Goal: Check status: Check status

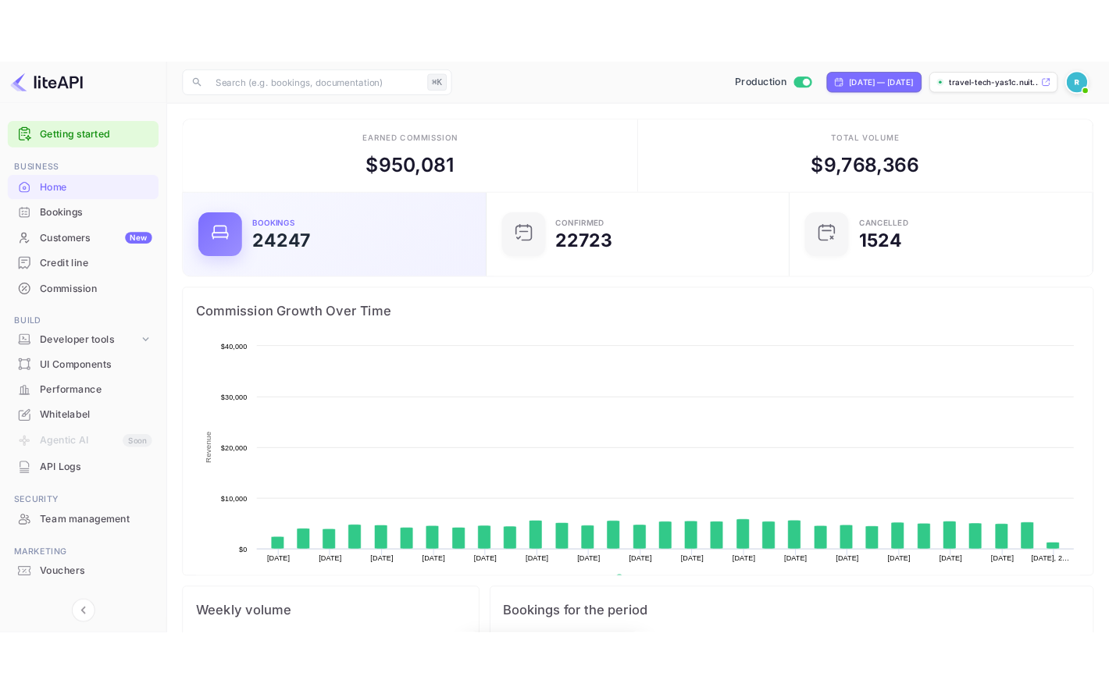
scroll to position [254, 360]
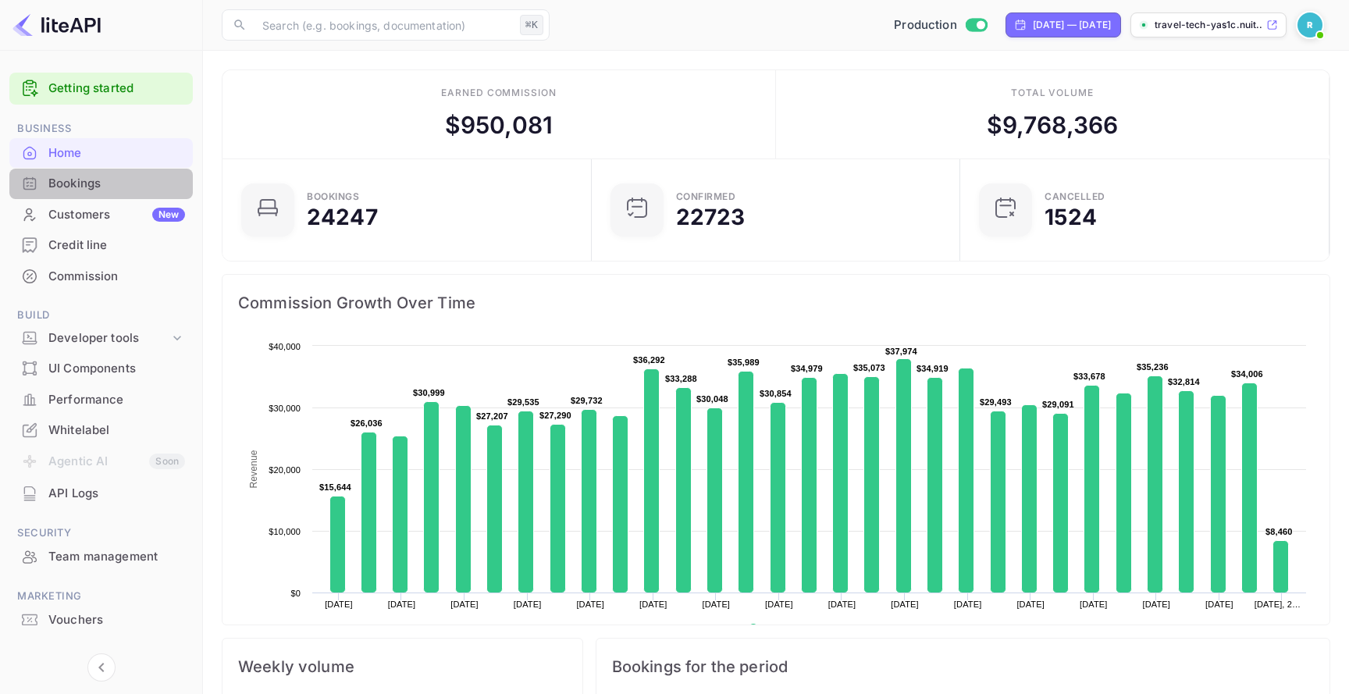
click at [109, 193] on div "Bookings" at bounding box center [100, 184] width 183 height 30
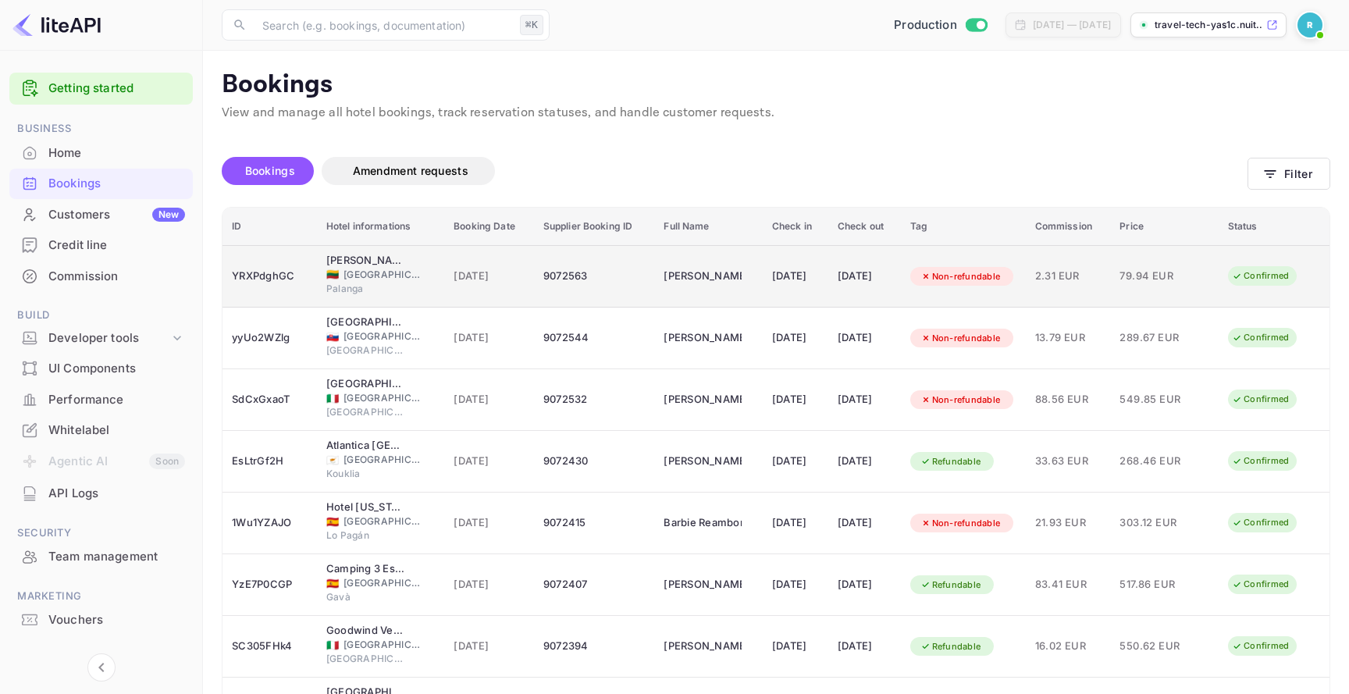
click at [579, 277] on div "9072563" at bounding box center [594, 276] width 102 height 25
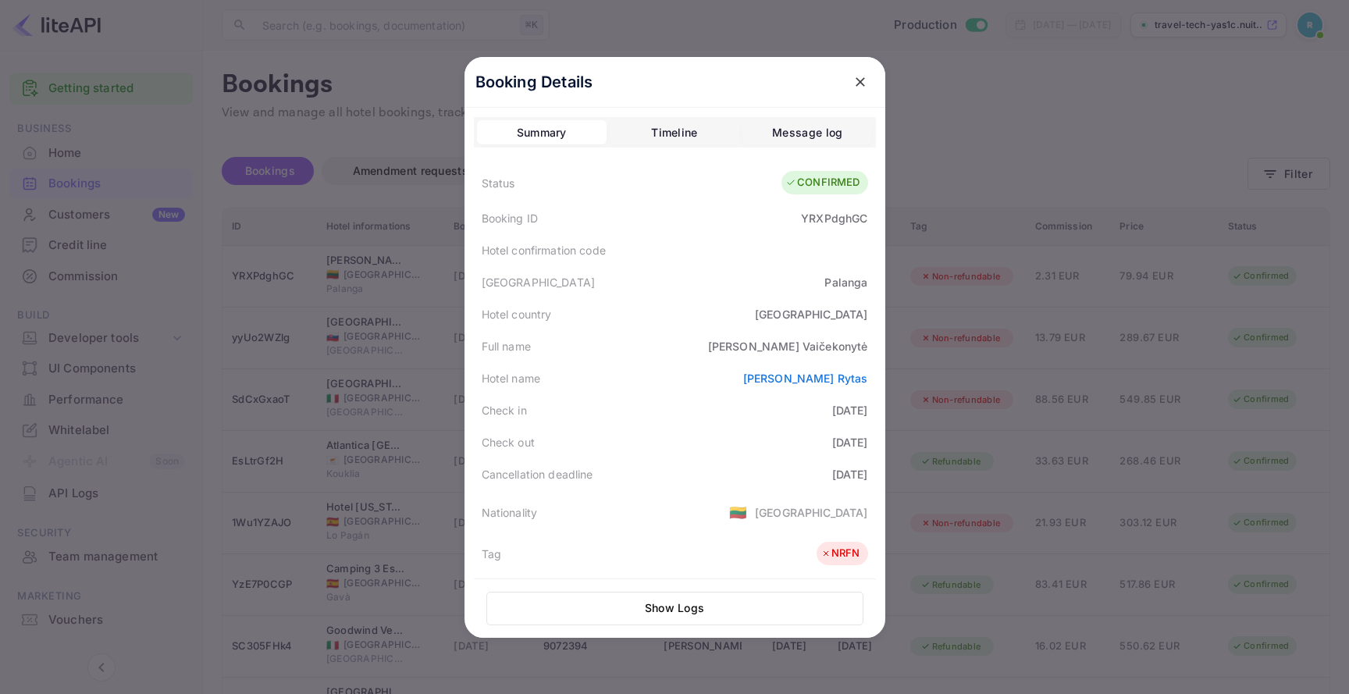
click at [754, 129] on button "Message log" at bounding box center [808, 132] width 130 height 25
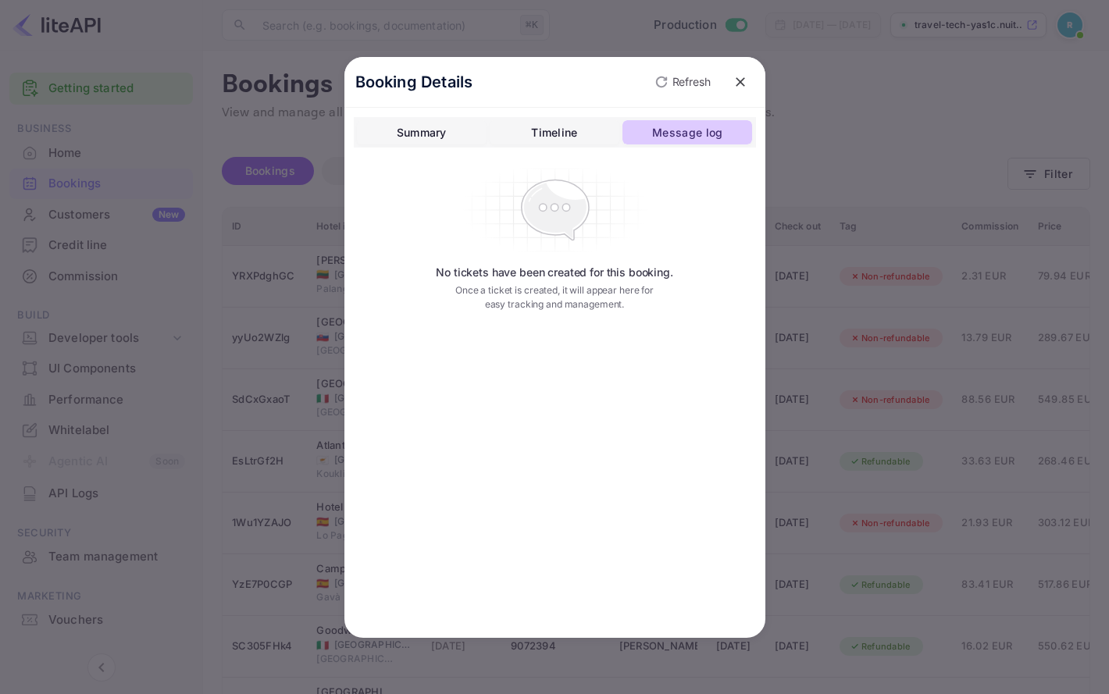
click at [694, 130] on div "Message log" at bounding box center [687, 132] width 70 height 19
click at [680, 74] on p "Refresh" at bounding box center [691, 81] width 38 height 16
click at [743, 82] on icon "close" at bounding box center [740, 82] width 16 height 16
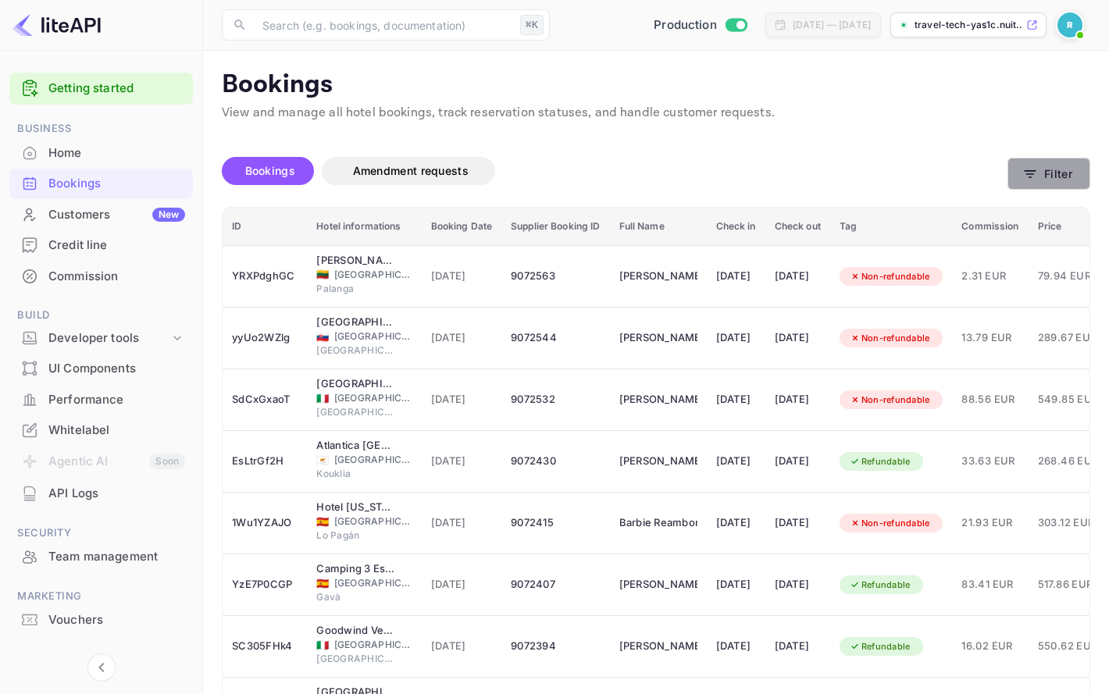
click at [1059, 173] on button "Filter" at bounding box center [1048, 174] width 83 height 32
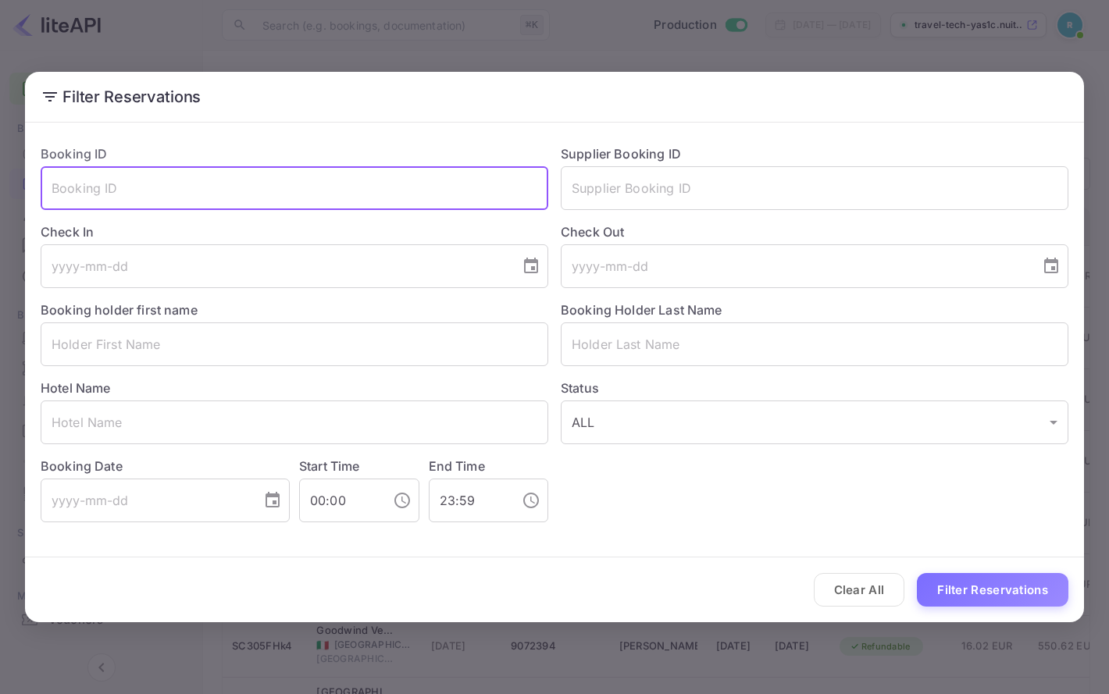
click at [383, 193] on input "text" at bounding box center [295, 188] width 508 height 44
paste input "rjQUF5dqc"
type input "rjQUF5dqc"
click at [967, 586] on button "Filter Reservations" at bounding box center [992, 590] width 151 height 34
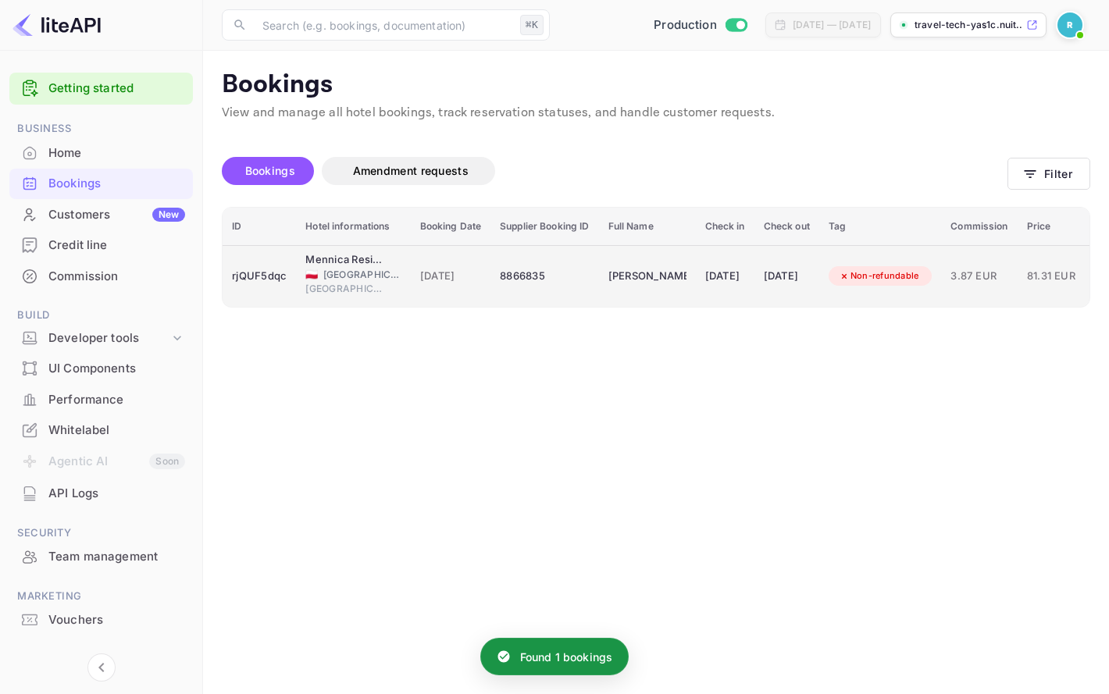
click at [491, 287] on td "8866835" at bounding box center [544, 276] width 108 height 62
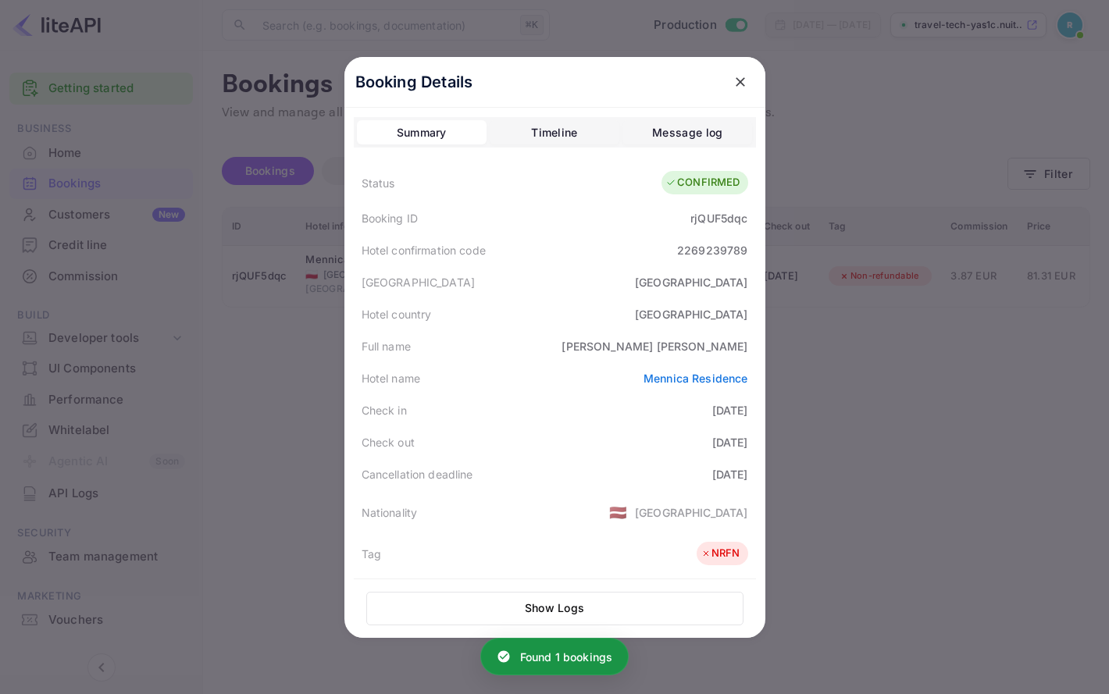
click at [720, 129] on div "Message log" at bounding box center [687, 132] width 70 height 19
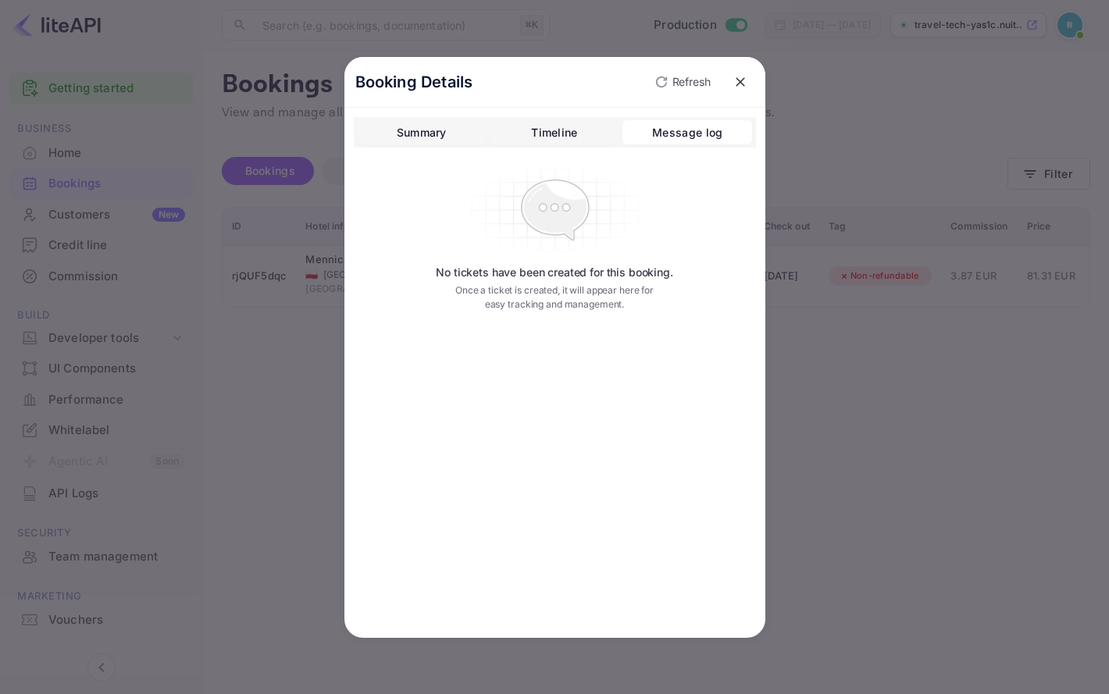
click at [686, 87] on p "Refresh" at bounding box center [691, 81] width 38 height 16
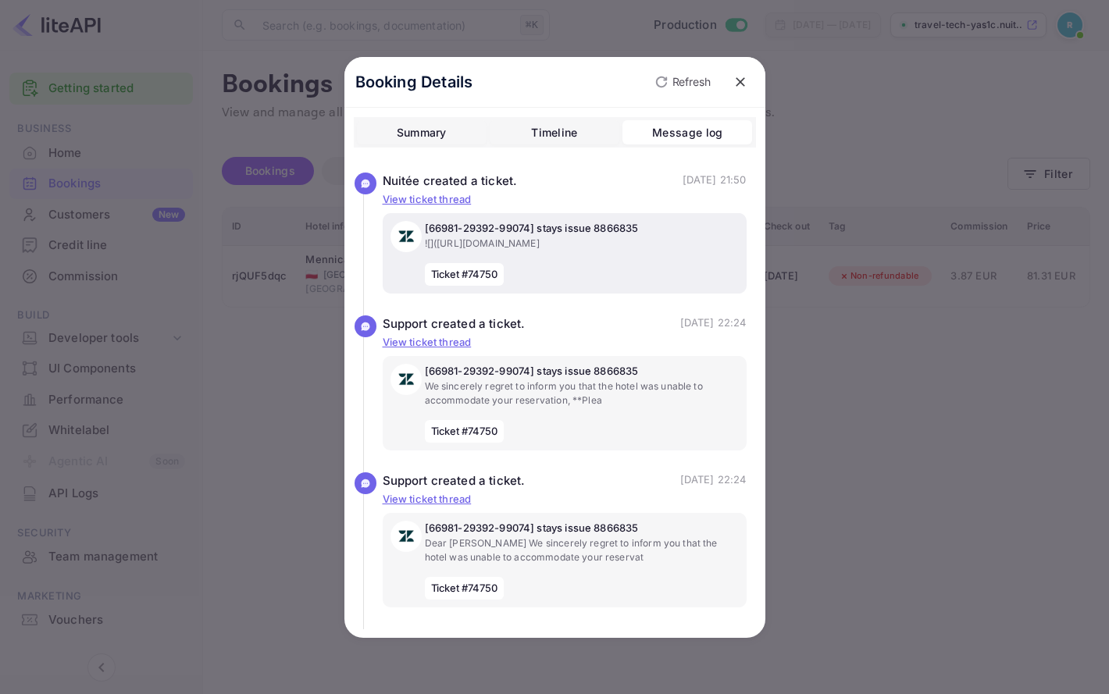
scroll to position [30, 0]
click at [914, 426] on div at bounding box center [554, 347] width 1109 height 694
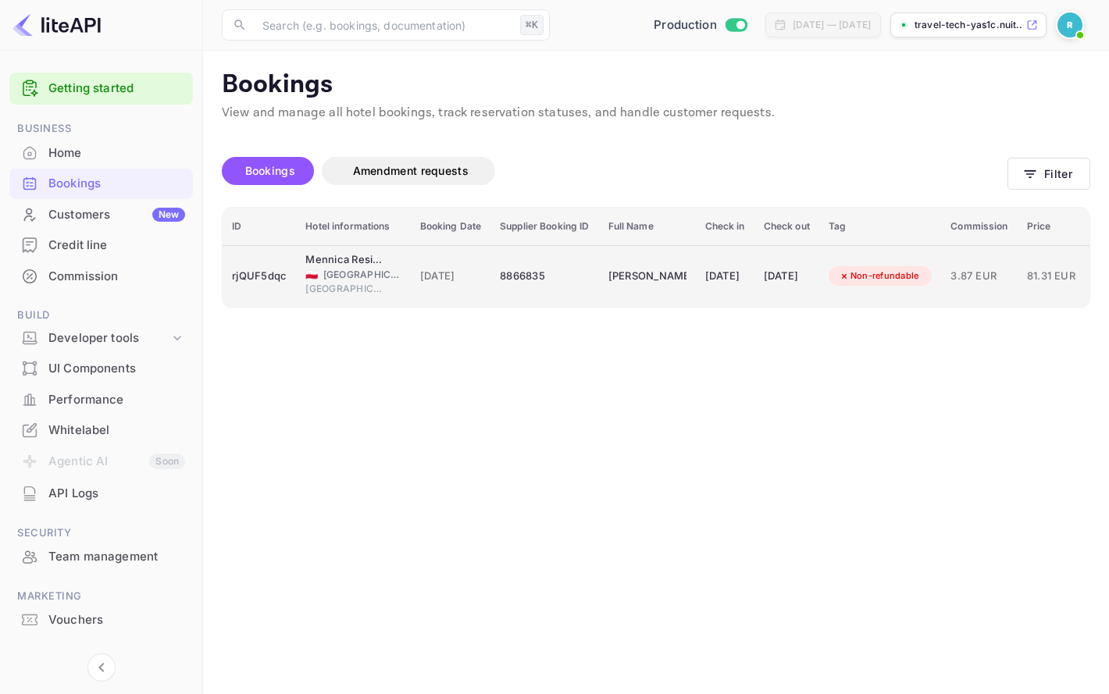
click at [369, 280] on span "[GEOGRAPHIC_DATA]" at bounding box center [362, 275] width 78 height 14
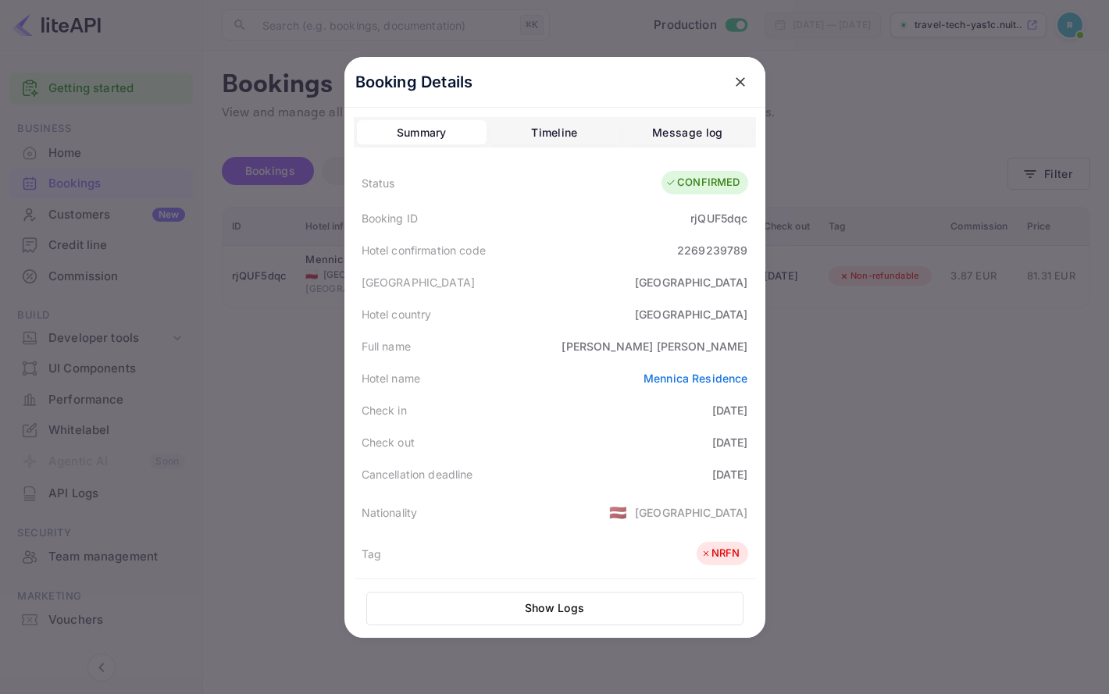
click at [694, 207] on div "Booking ID rjQUF5dqc" at bounding box center [555, 218] width 402 height 32
copy div "rjQUF5dqc"
click at [710, 221] on div "rjQUF5dqc" at bounding box center [718, 218] width 57 height 16
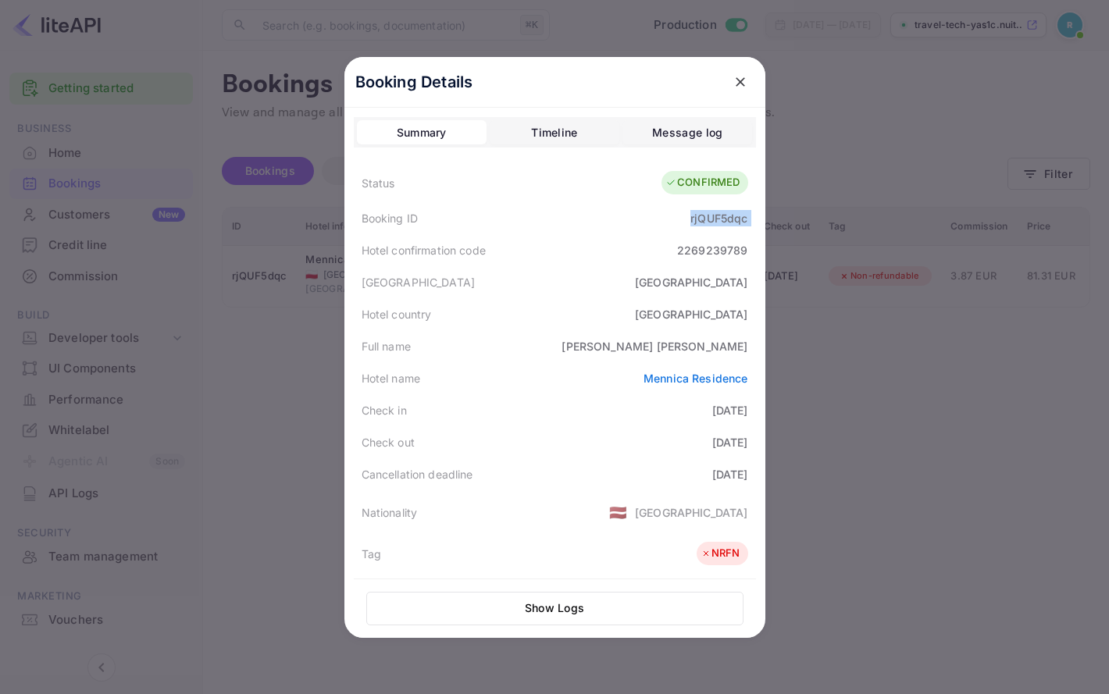
click at [710, 221] on div "rjQUF5dqc" at bounding box center [718, 218] width 57 height 16
click at [726, 208] on div "Booking ID rjQUF5dqc" at bounding box center [555, 218] width 402 height 32
click at [714, 213] on div "rjQUF5dqc" at bounding box center [718, 218] width 57 height 16
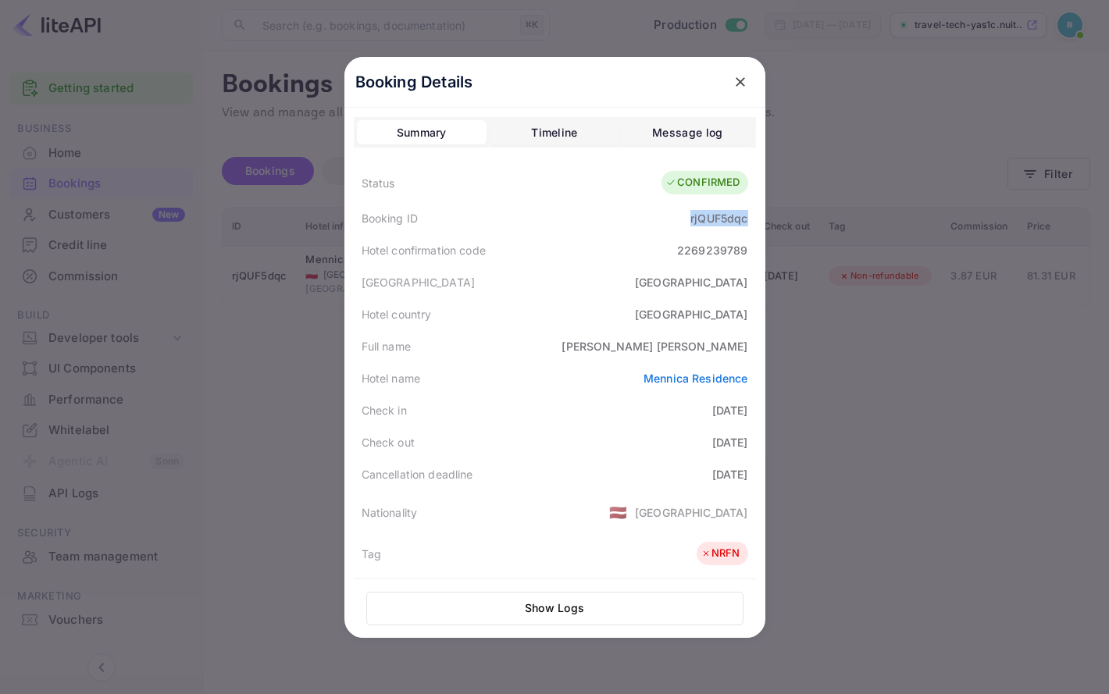
click at [714, 213] on div "rjQUF5dqc" at bounding box center [718, 218] width 57 height 16
click at [593, 114] on div "Booking Details Summary Timeline Message log Status CONFIRMED Booking ID rjQUF5…" at bounding box center [554, 347] width 421 height 581
click at [582, 138] on button "Timeline" at bounding box center [555, 132] width 130 height 25
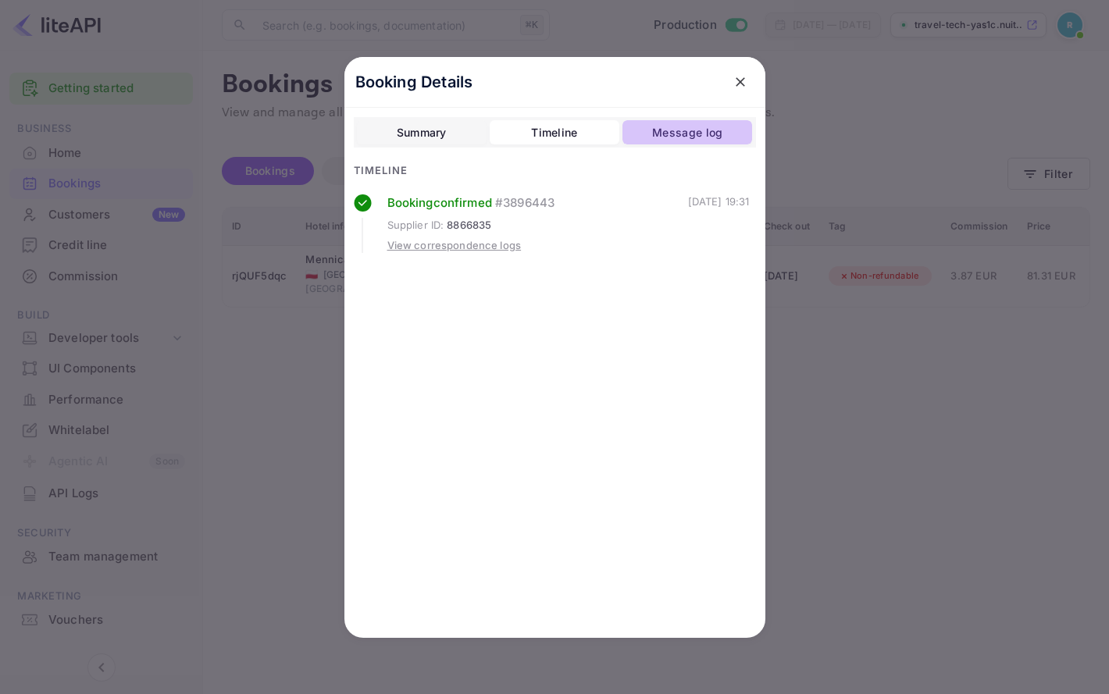
click at [683, 123] on div "Message log" at bounding box center [687, 132] width 70 height 19
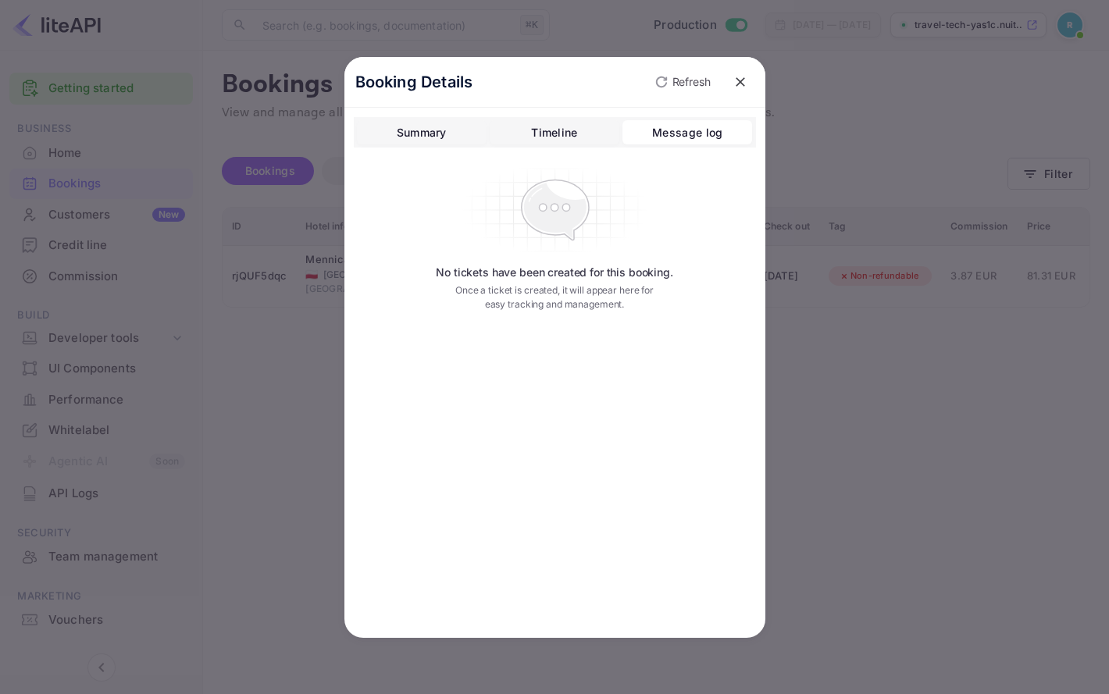
click at [578, 135] on button "Timeline" at bounding box center [555, 132] width 130 height 25
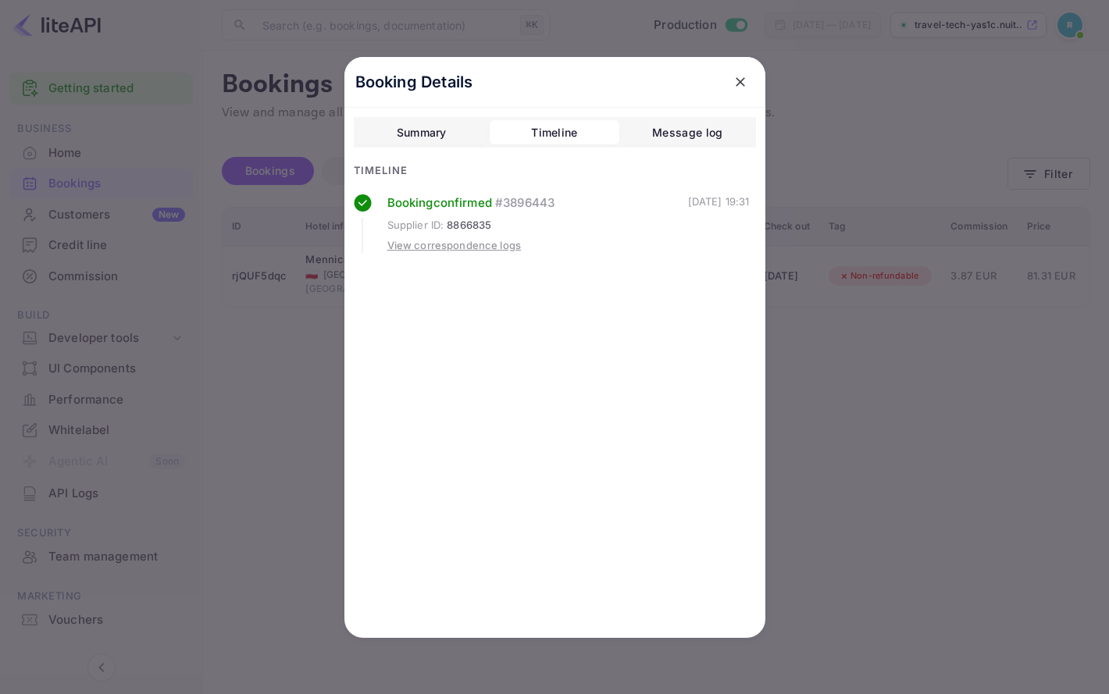
click at [424, 133] on div "Summary" at bounding box center [422, 132] width 50 height 19
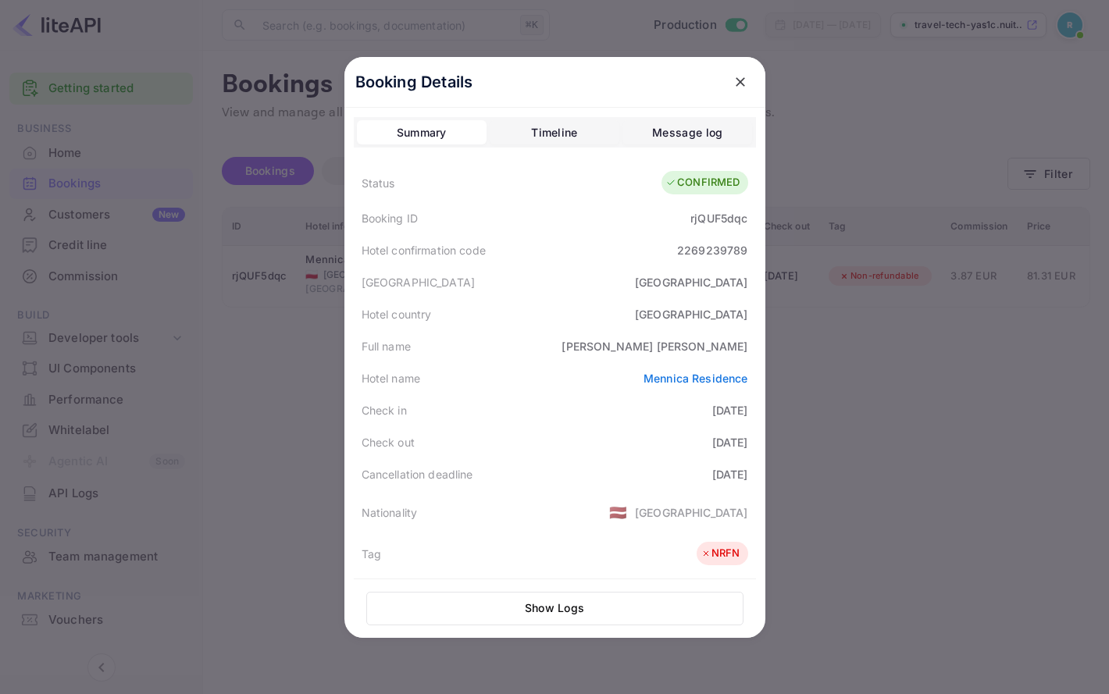
click at [554, 130] on div "Timeline" at bounding box center [554, 132] width 46 height 19
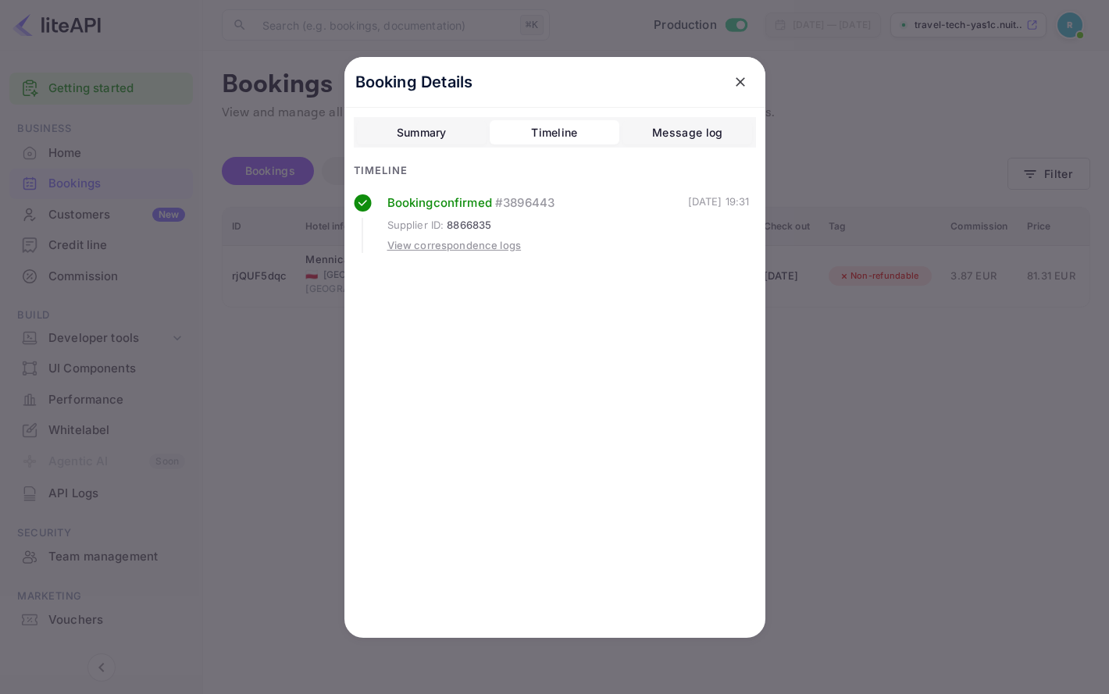
click at [703, 153] on div "Summary Timeline Message log Timeline Booking confirmed # 3896443 Supplier ID :…" at bounding box center [555, 202] width 402 height 171
click at [703, 144] on div "Summary Timeline Message log" at bounding box center [555, 132] width 402 height 31
click at [713, 134] on div "Message log" at bounding box center [687, 132] width 70 height 19
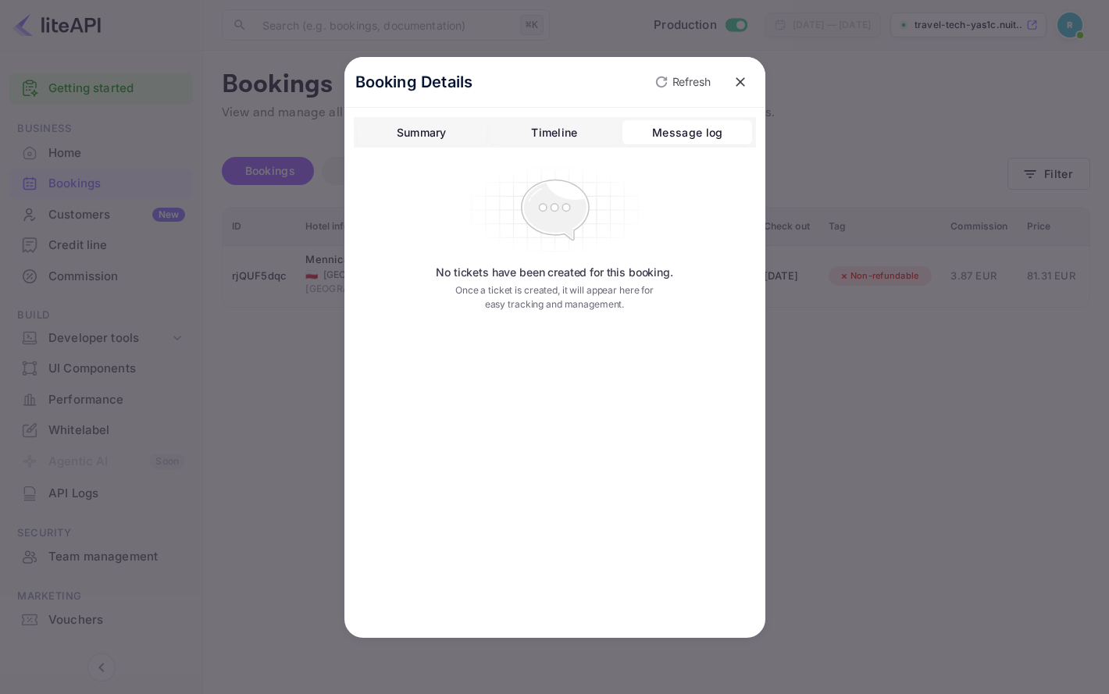
click at [594, 135] on button "Timeline" at bounding box center [555, 132] width 130 height 25
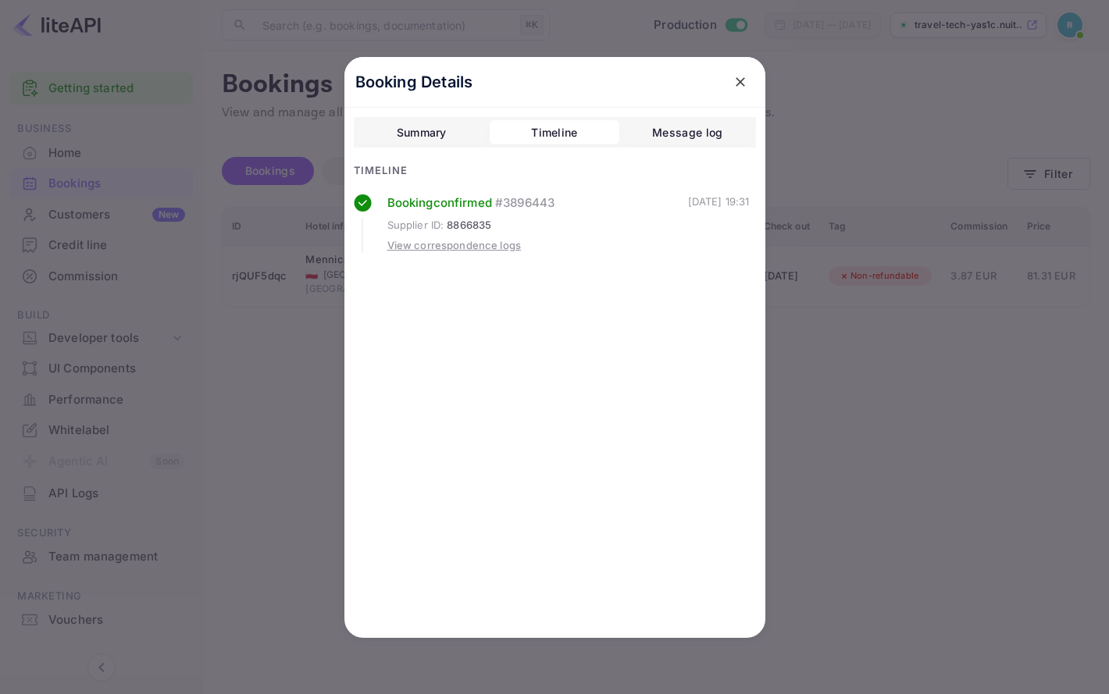
click at [442, 135] on div "Summary" at bounding box center [422, 132] width 50 height 19
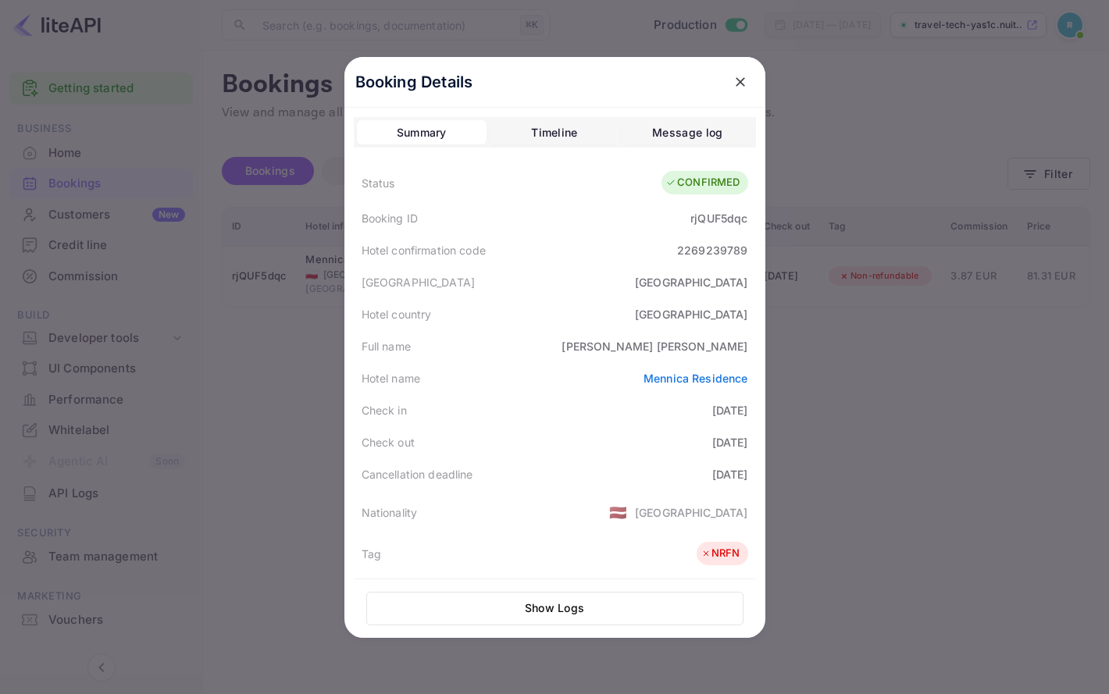
click at [660, 124] on div "Message log" at bounding box center [687, 132] width 70 height 19
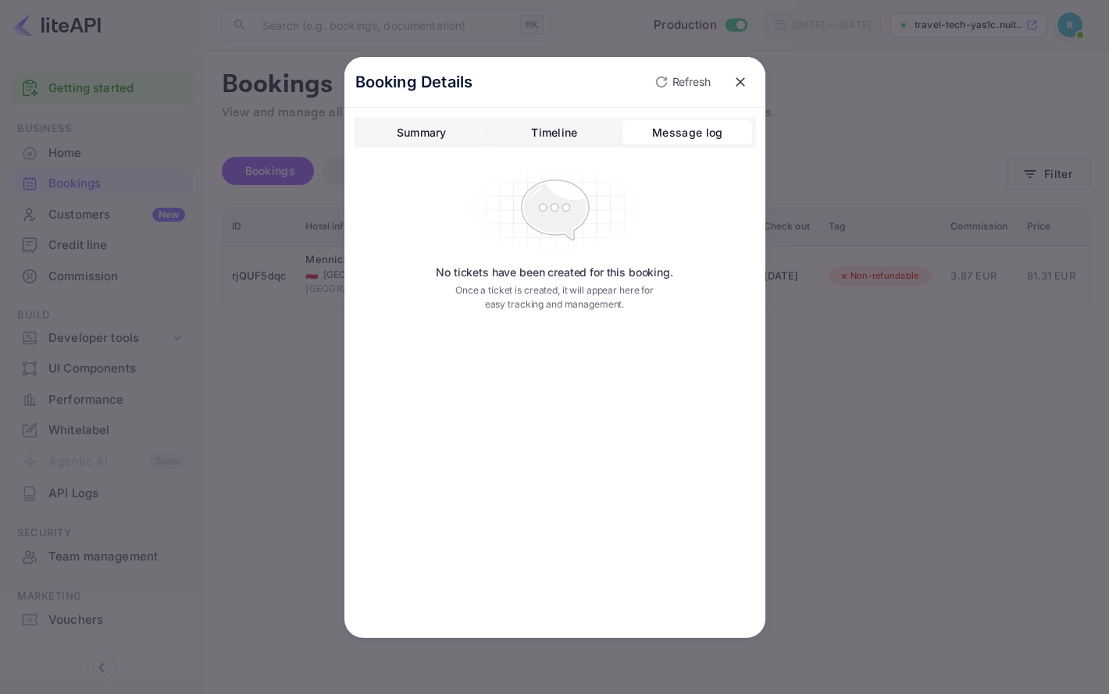
click at [588, 124] on button "Timeline" at bounding box center [555, 132] width 130 height 25
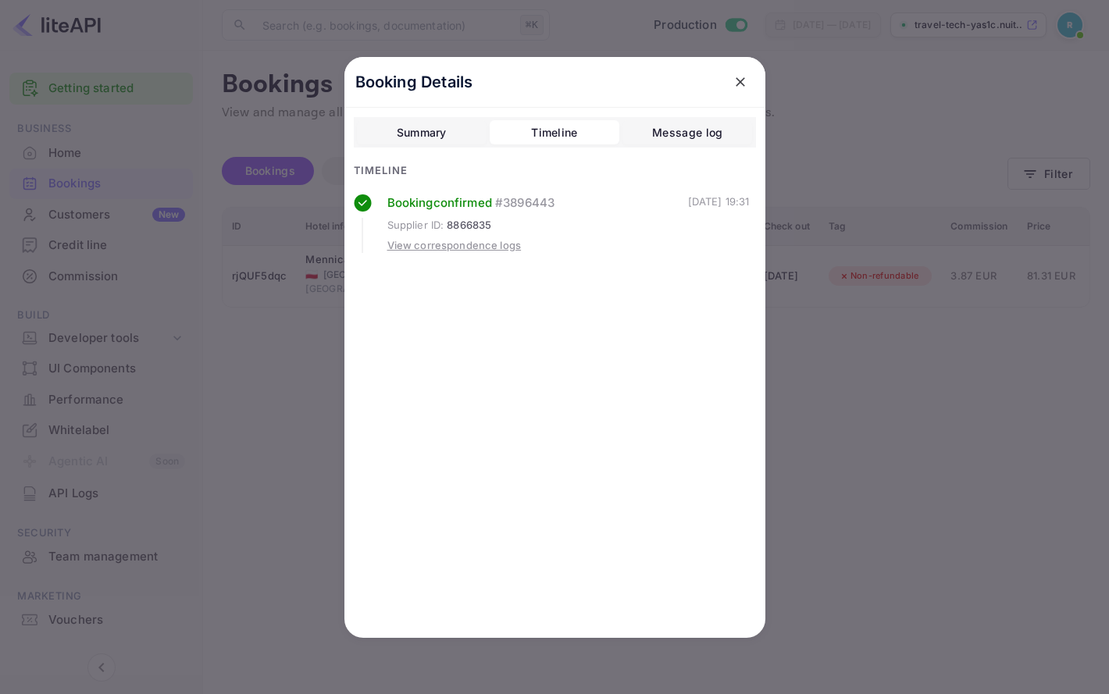
click at [484, 134] on button "Summary" at bounding box center [422, 132] width 130 height 25
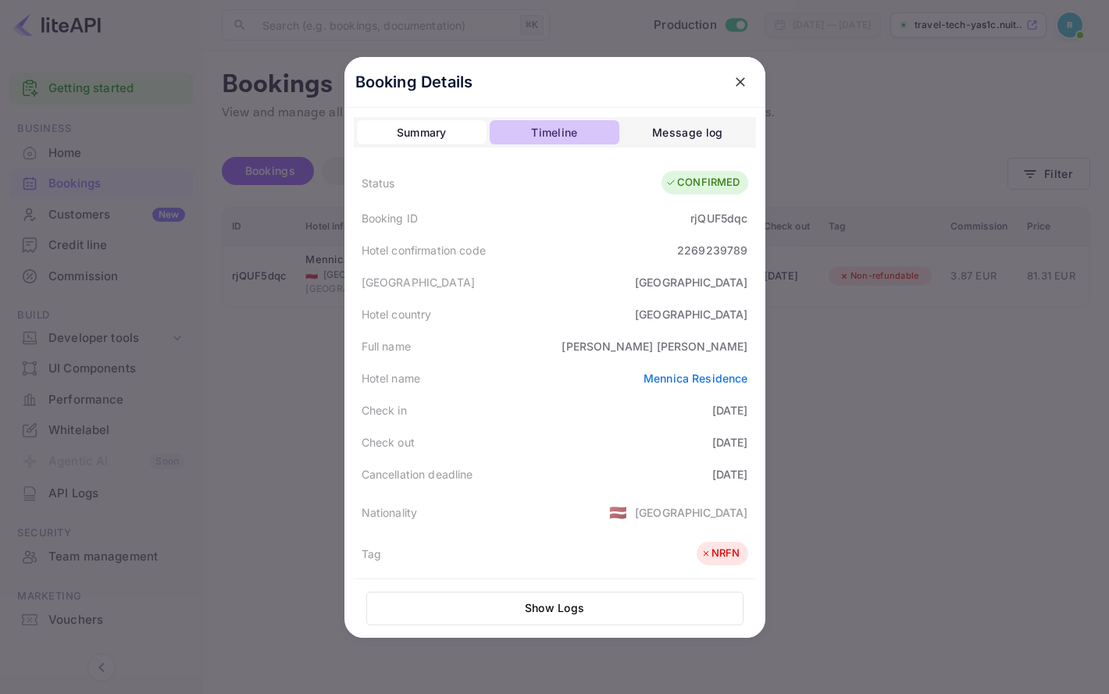
click at [591, 131] on button "Timeline" at bounding box center [555, 132] width 130 height 25
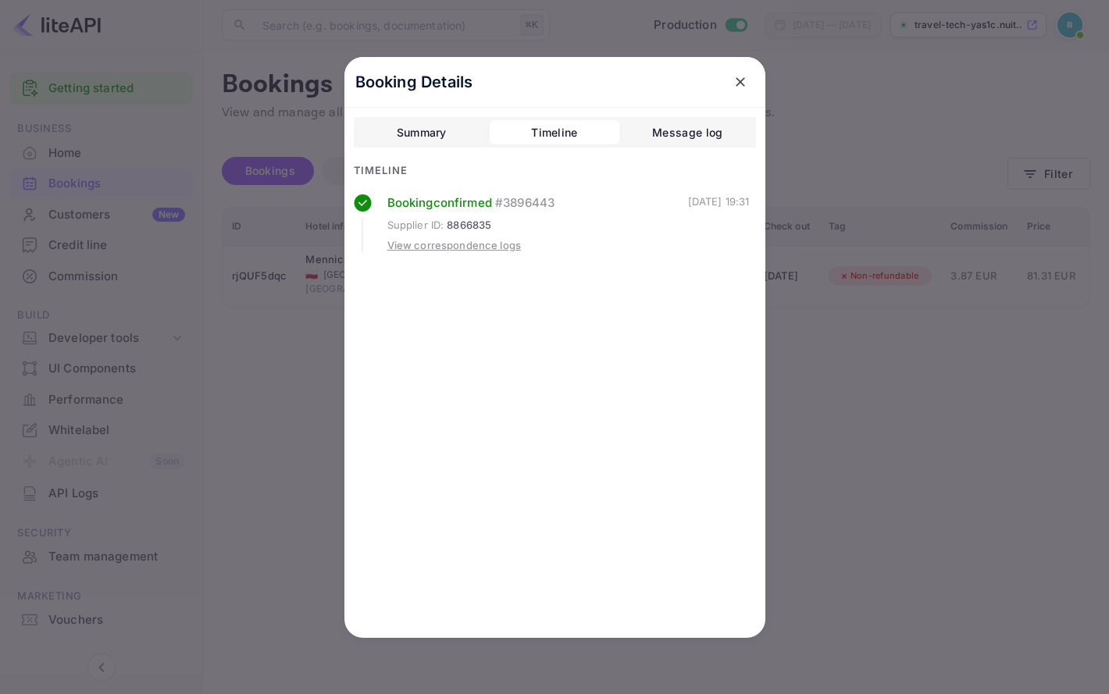
click at [721, 146] on div "Summary Timeline Message log" at bounding box center [555, 132] width 402 height 31
click at [729, 129] on button "Message log" at bounding box center [687, 132] width 130 height 25
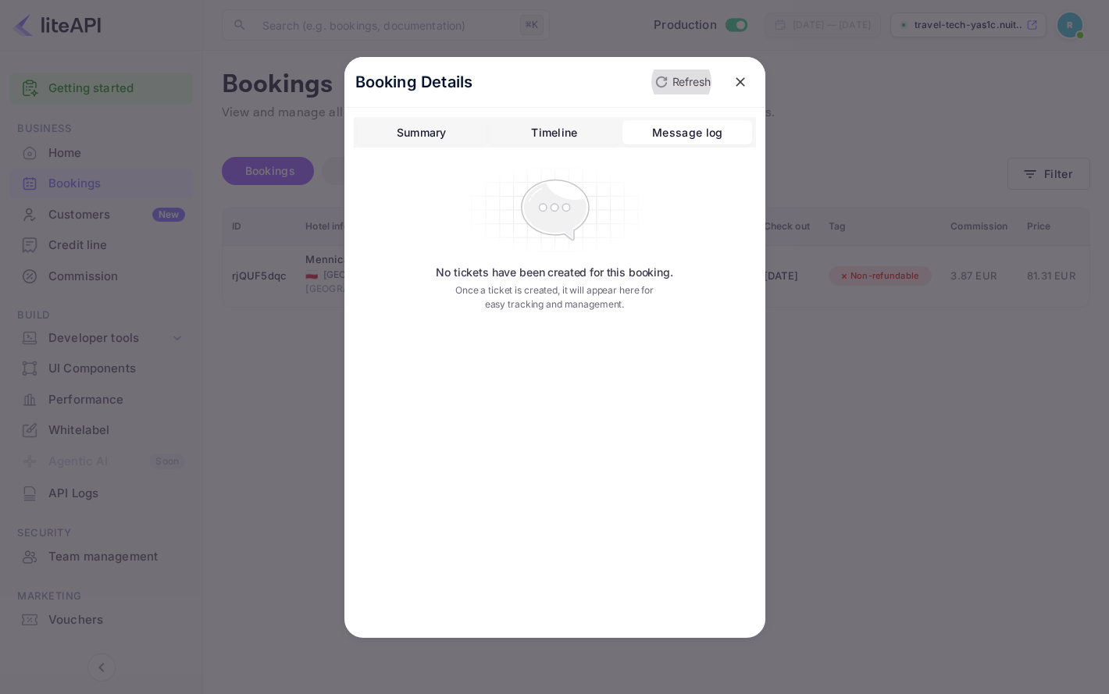
click at [661, 82] on icon "button" at bounding box center [661, 82] width 19 height 19
click at [736, 89] on button "close" at bounding box center [740, 82] width 28 height 28
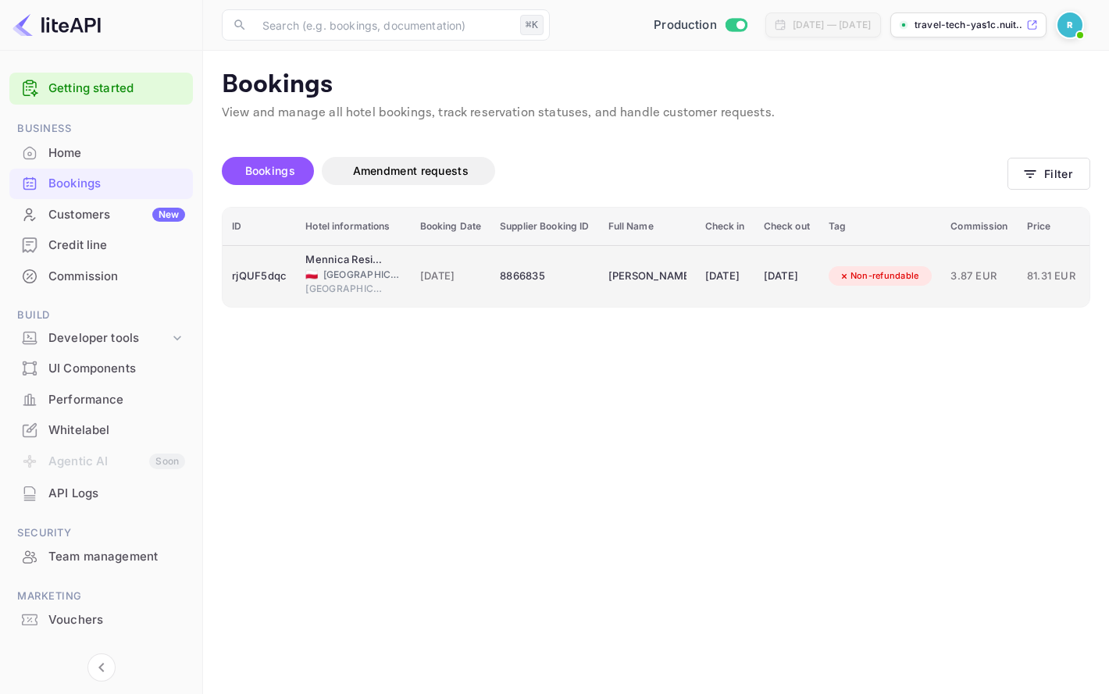
click at [508, 289] on td "8866835" at bounding box center [544, 276] width 108 height 62
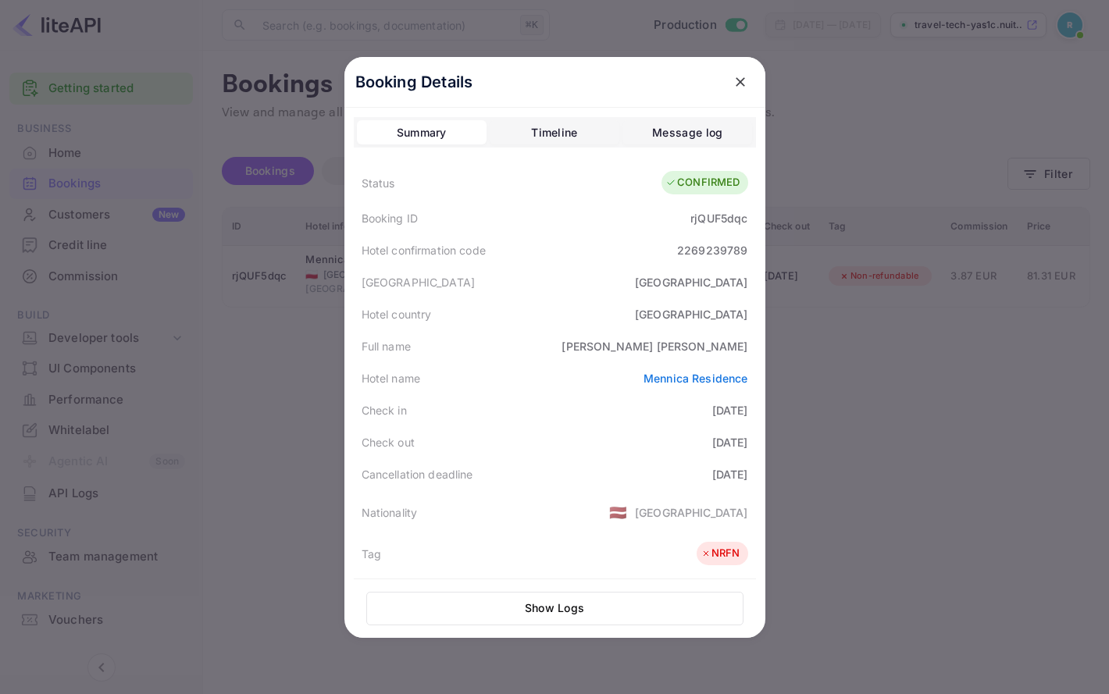
click at [738, 82] on icon "close" at bounding box center [739, 81] width 9 height 9
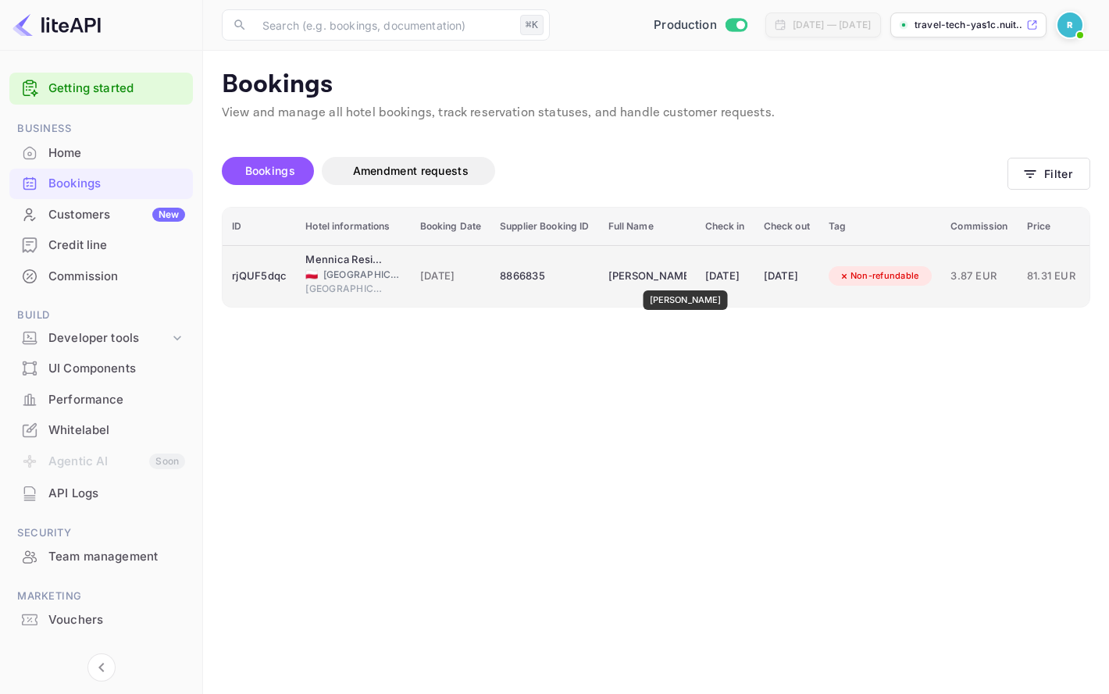
click at [673, 280] on div "[PERSON_NAME]" at bounding box center [647, 276] width 78 height 25
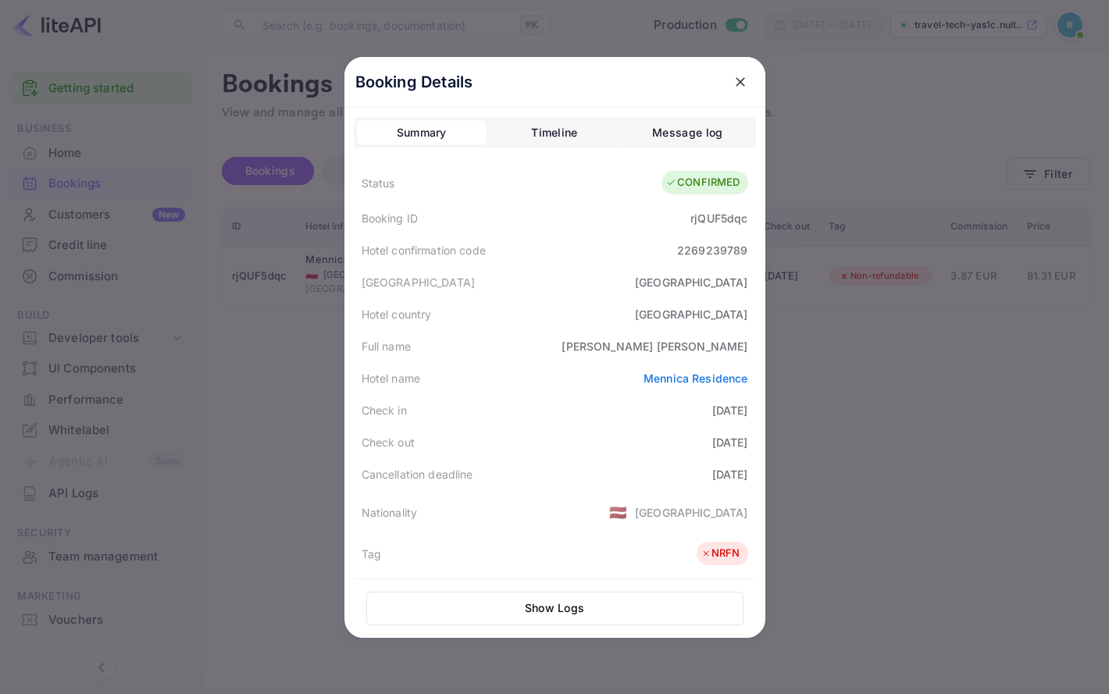
click at [780, 124] on div "Booking Details Summary Timeline Message log Status CONFIRMED Booking ID rjQUF5…" at bounding box center [554, 347] width 471 height 694
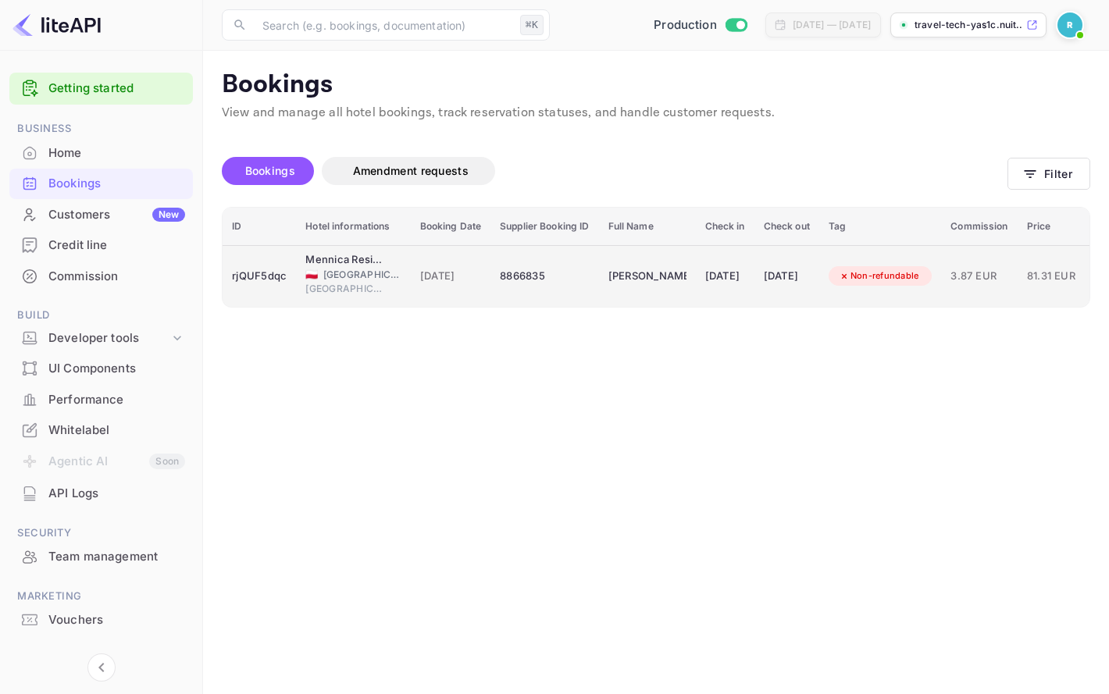
click at [732, 304] on td "[DATE]" at bounding box center [725, 276] width 59 height 62
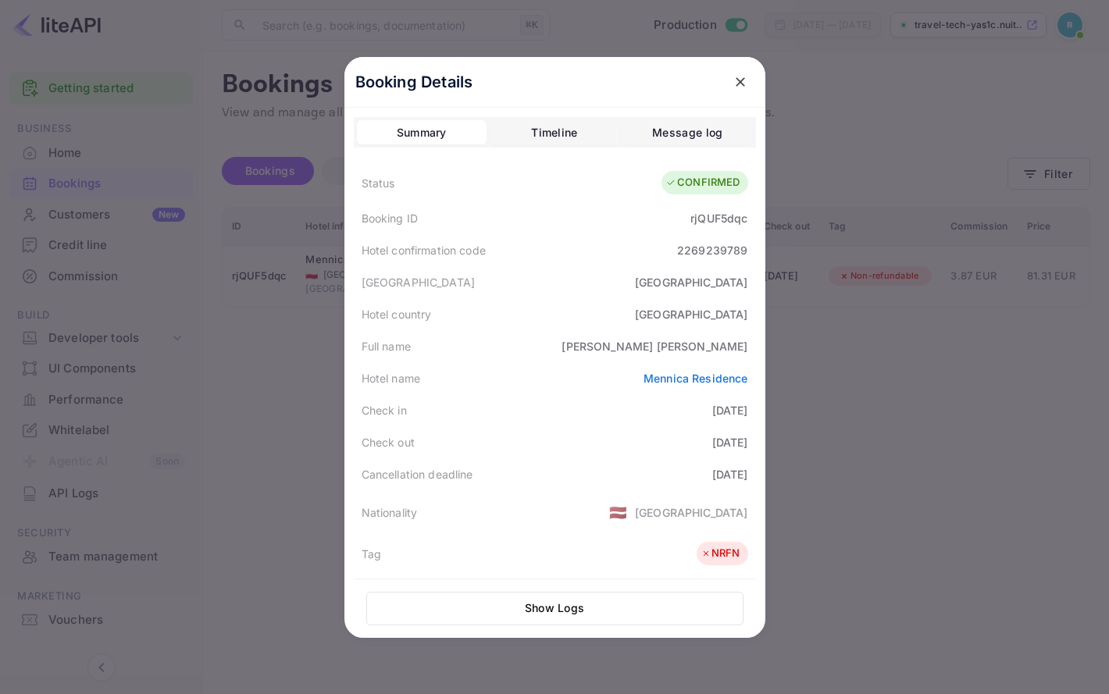
click at [740, 68] on button "close" at bounding box center [740, 82] width 28 height 28
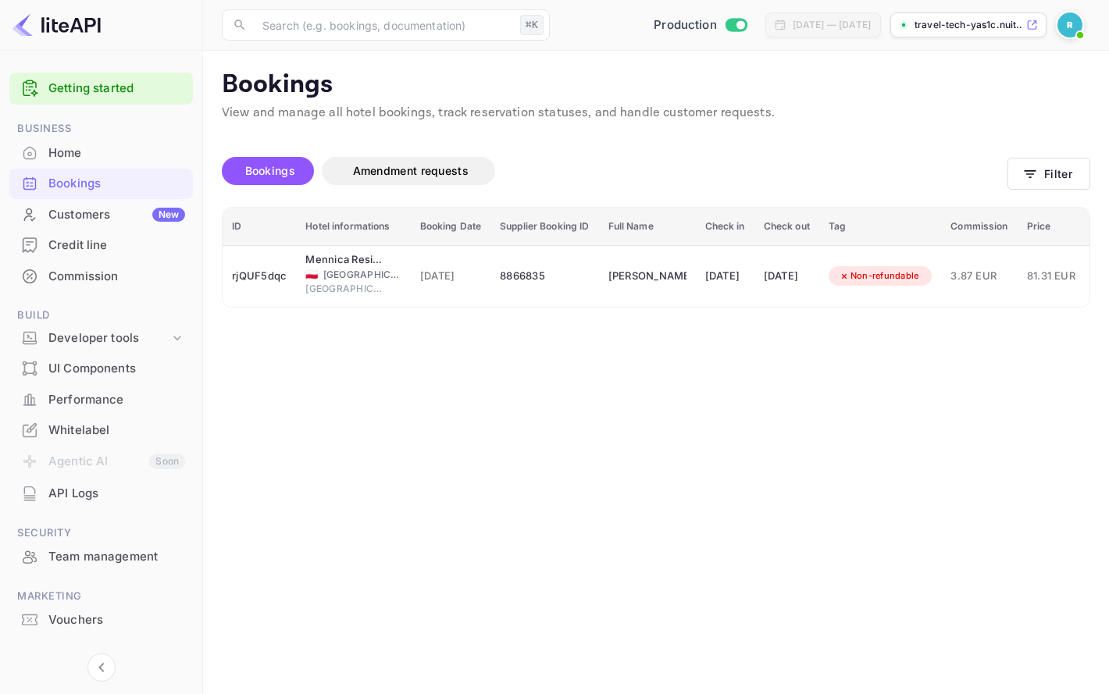
click at [529, 243] on th "Supplier Booking ID" at bounding box center [544, 227] width 108 height 38
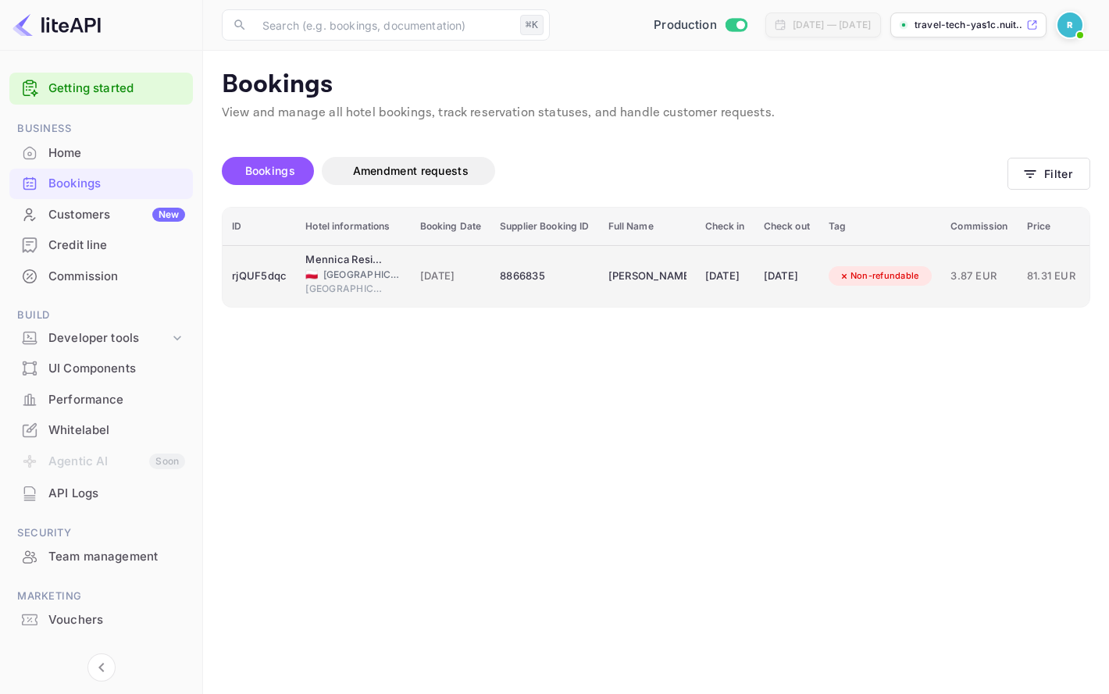
click at [529, 254] on td "8866835" at bounding box center [544, 276] width 108 height 62
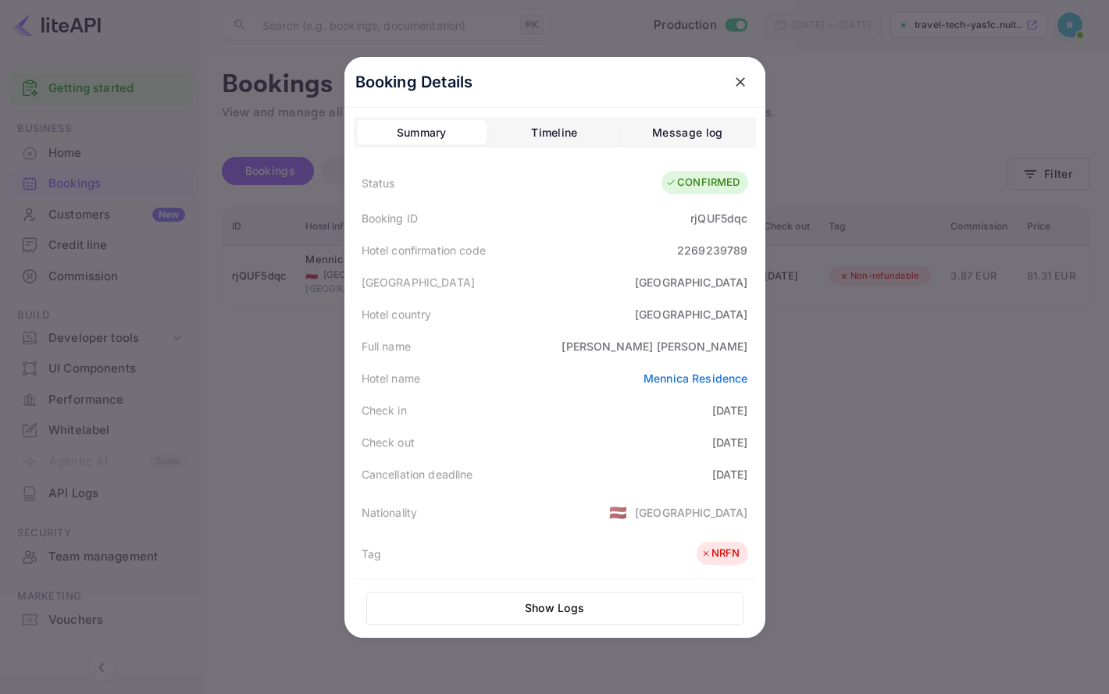
click at [718, 215] on div "rjQUF5dqc" at bounding box center [718, 218] width 57 height 16
copy div "rjQUF5dqc"
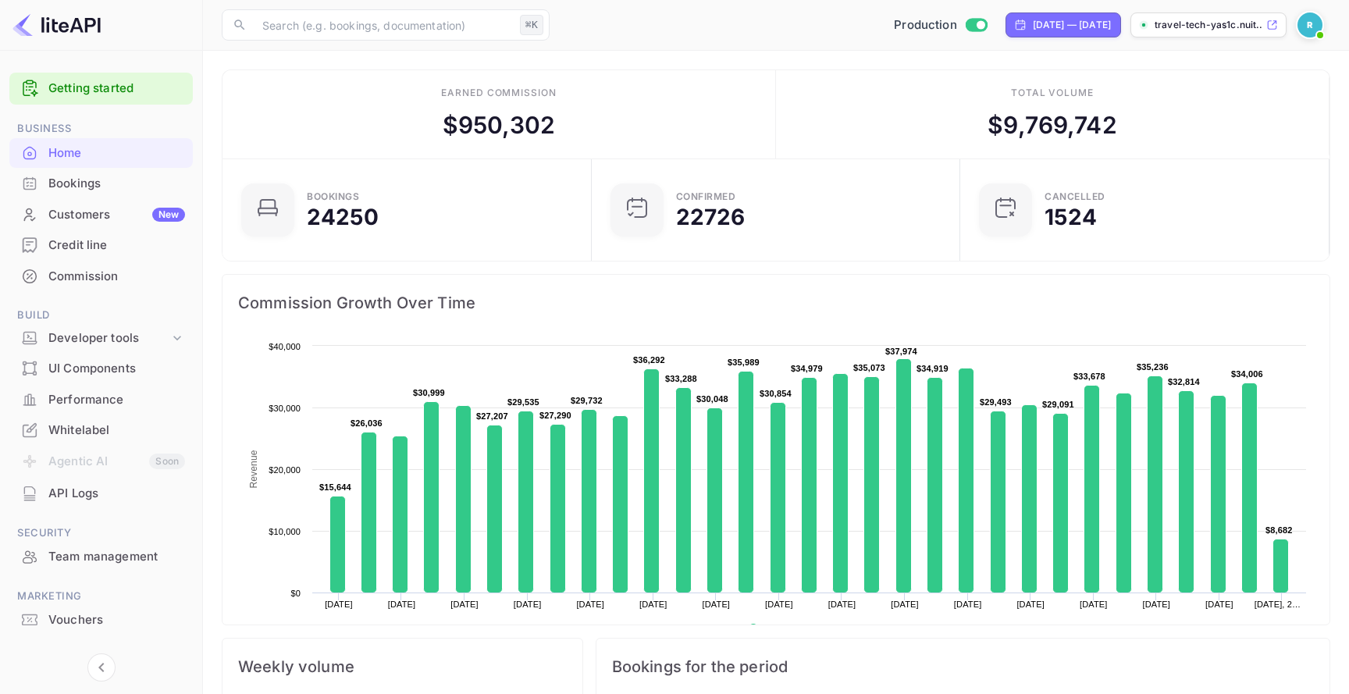
scroll to position [1, 1]
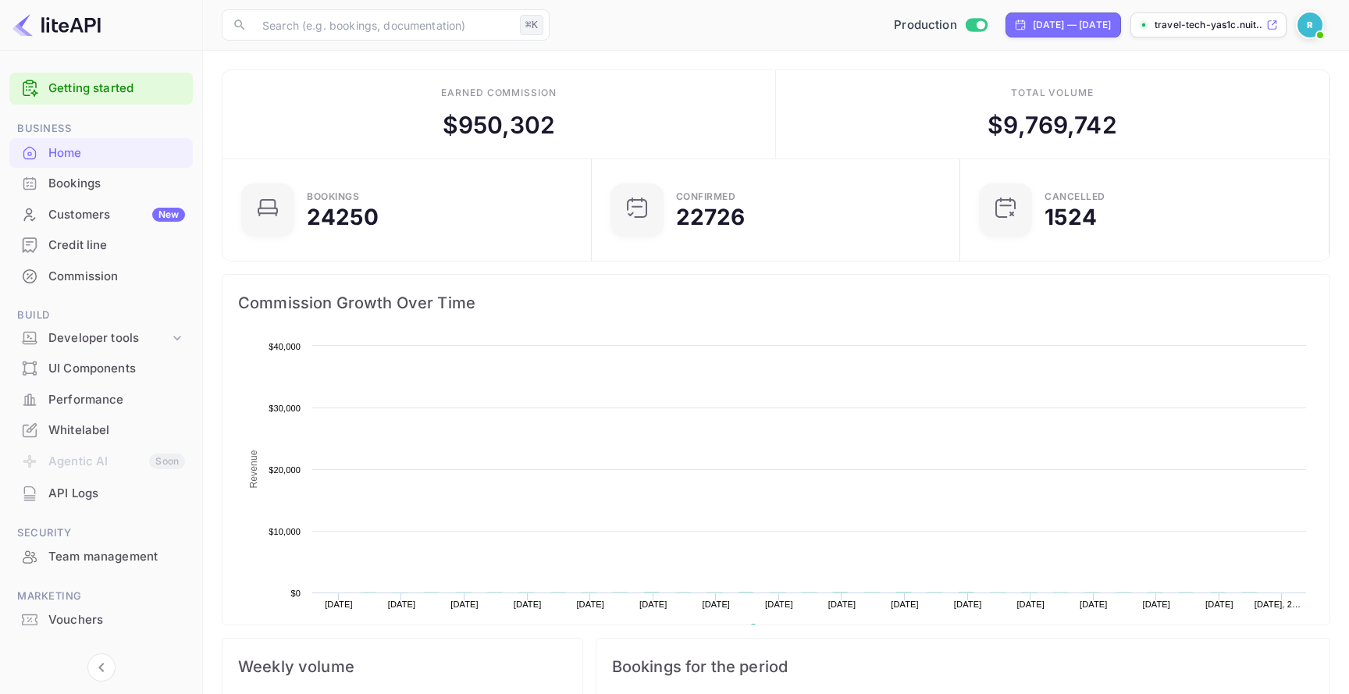
scroll to position [1, 1]
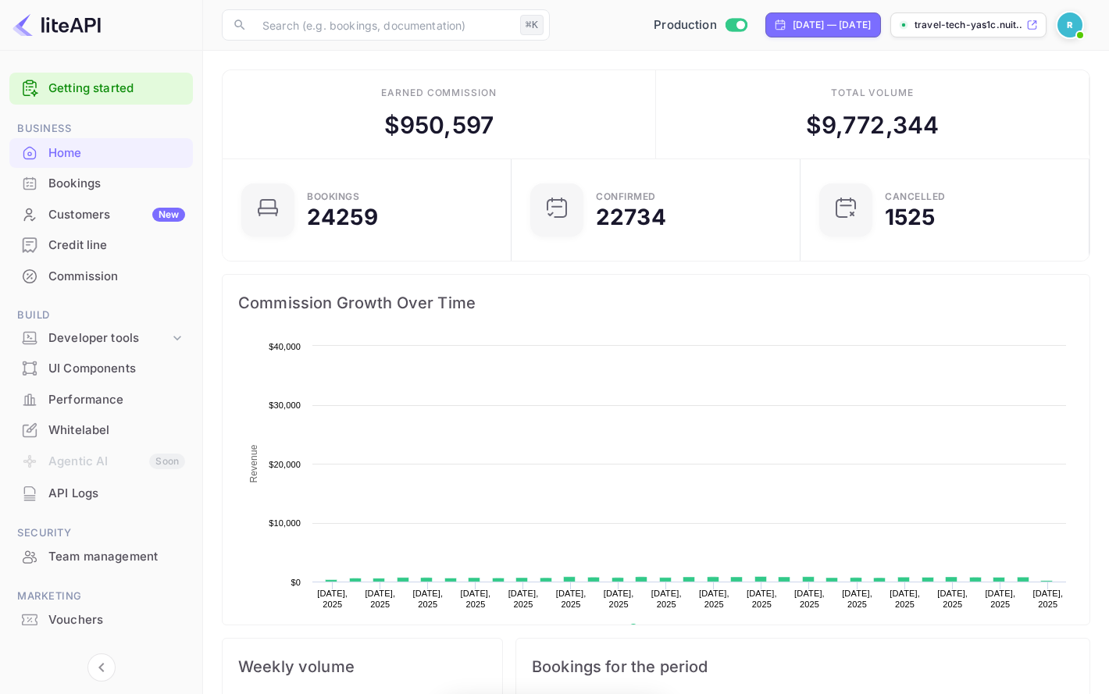
scroll to position [254, 280]
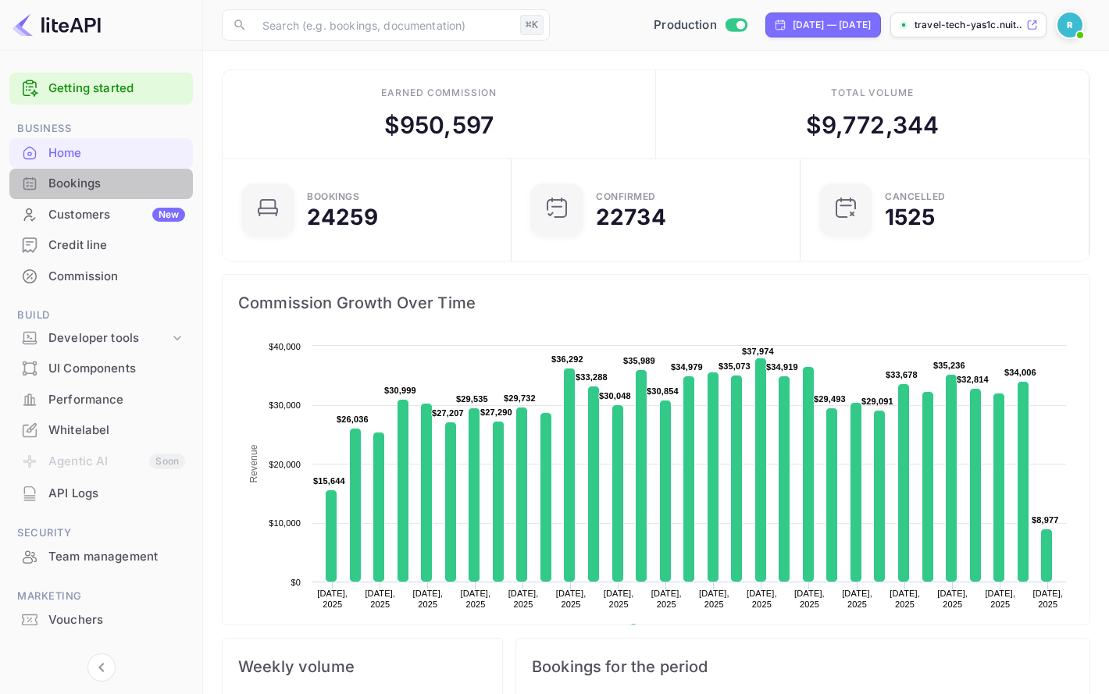
click at [91, 180] on div "Bookings" at bounding box center [116, 184] width 137 height 18
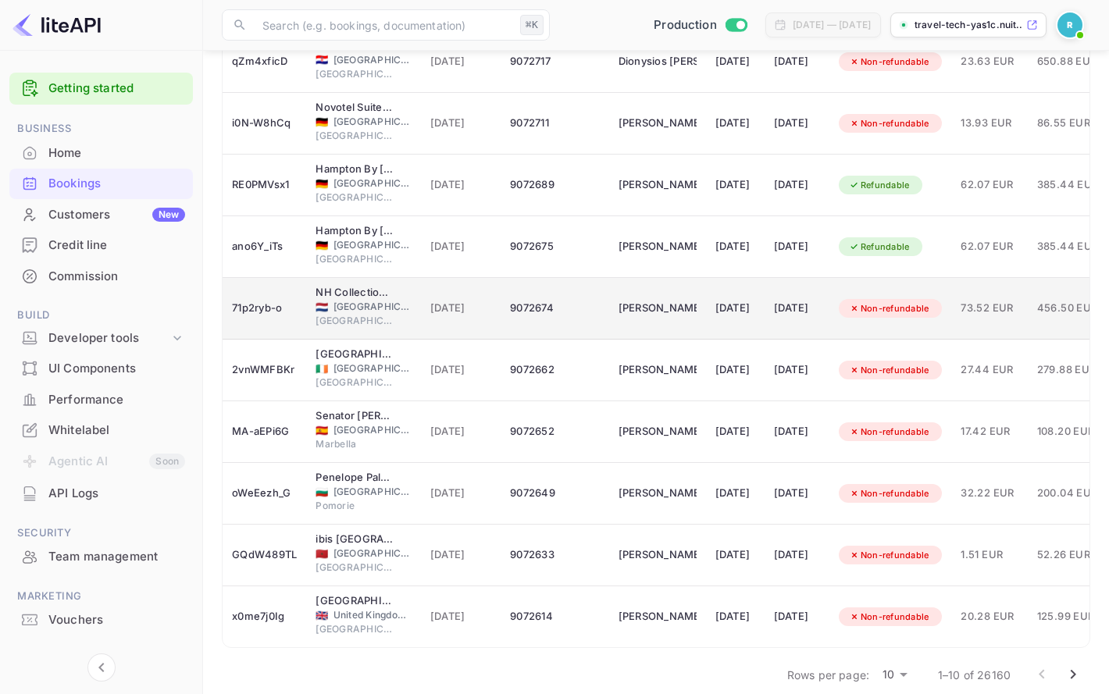
scroll to position [234, 0]
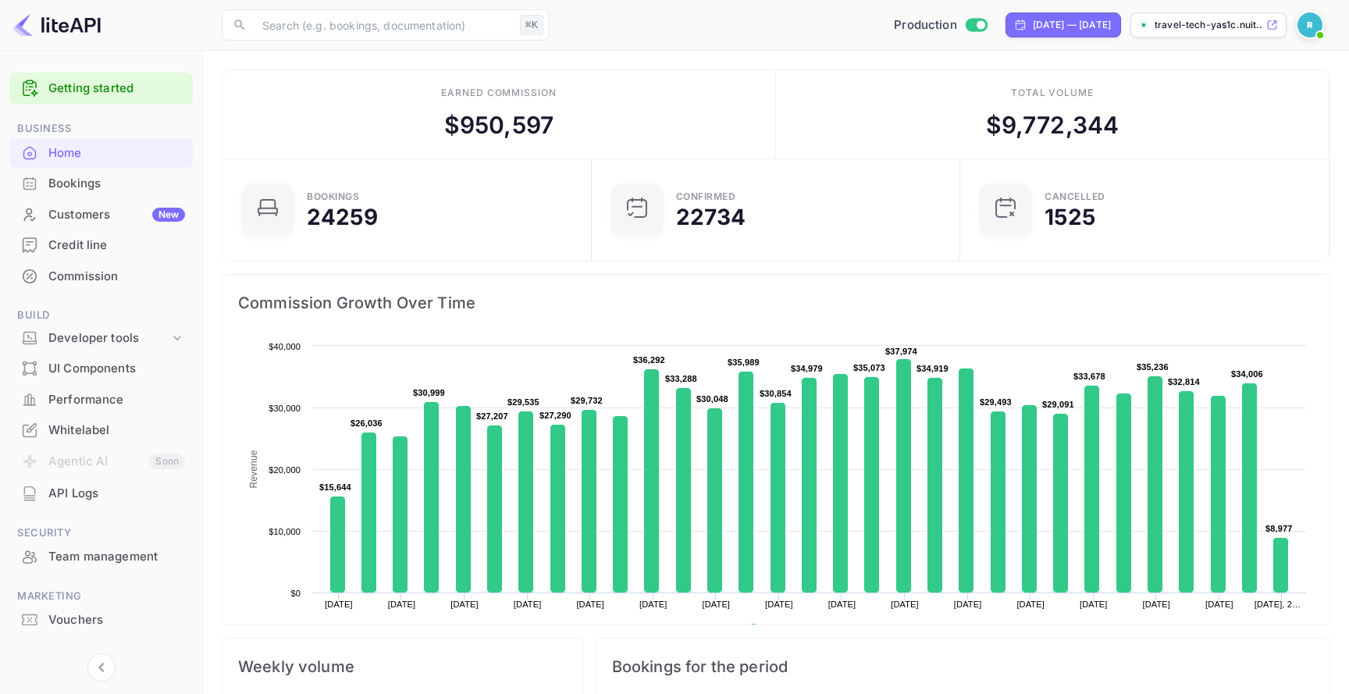
scroll to position [254, 360]
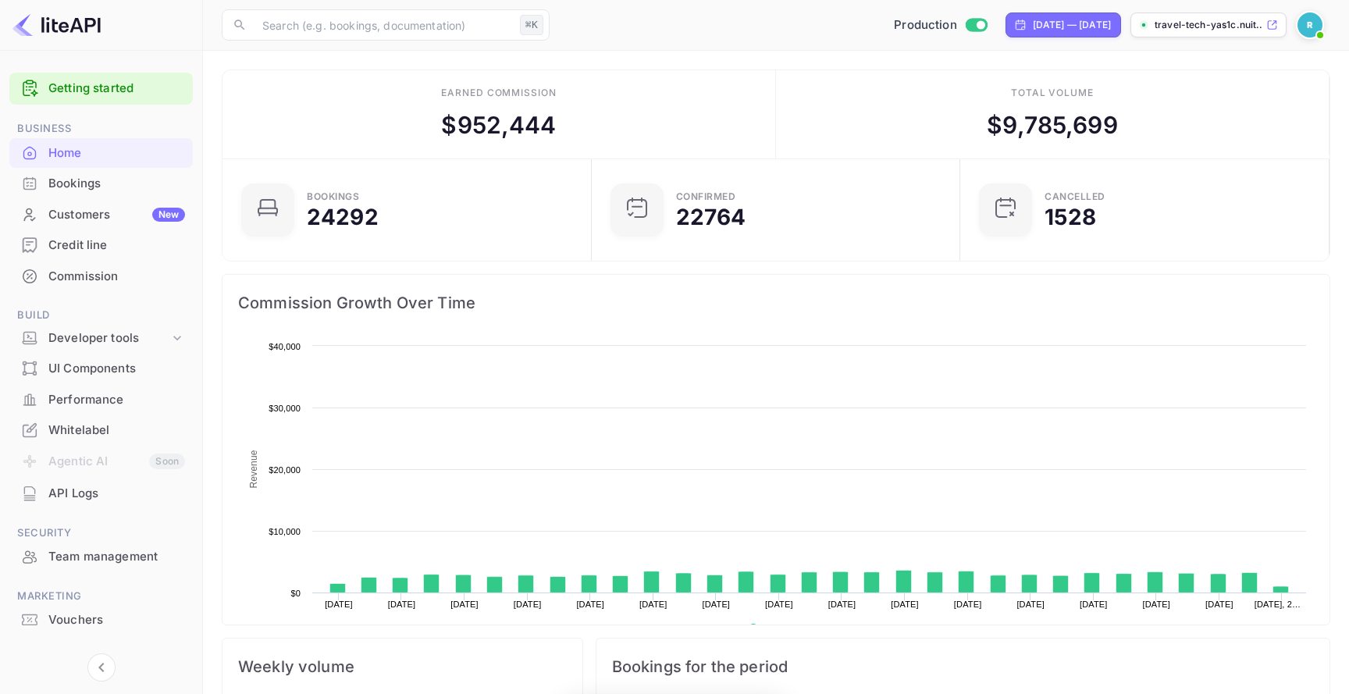
scroll to position [254, 360]
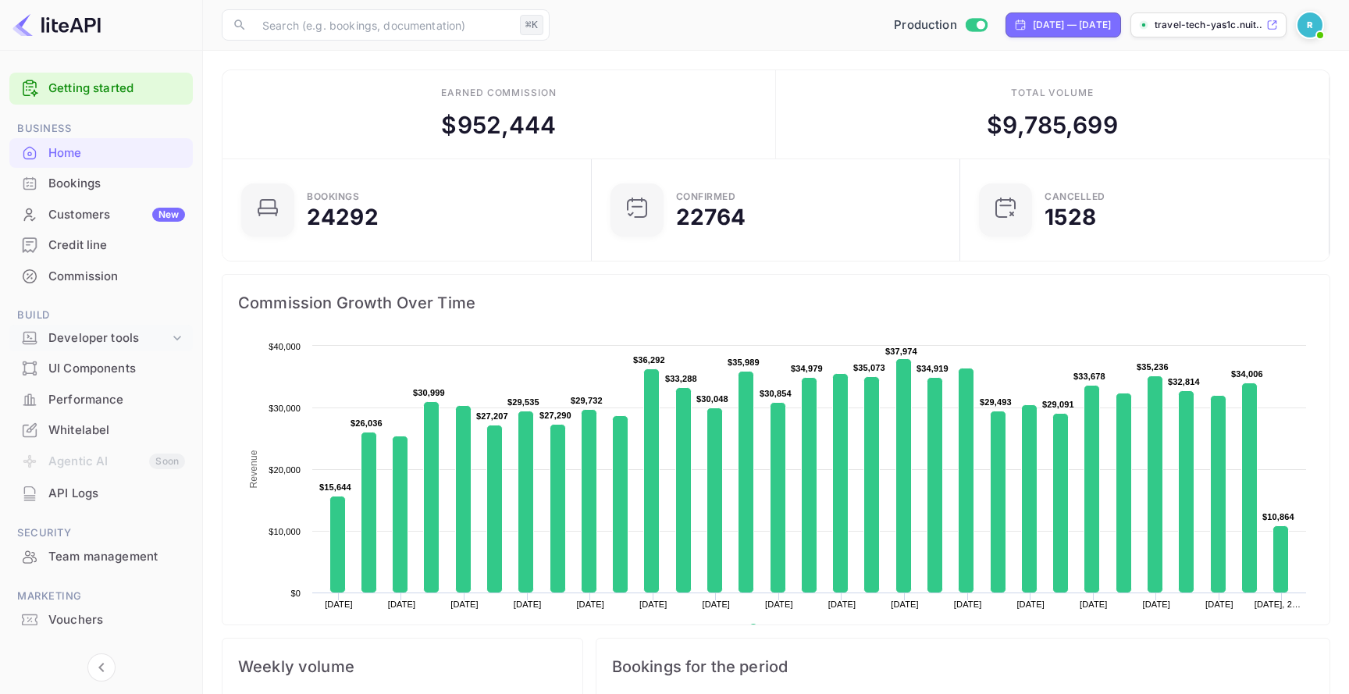
click at [135, 340] on div "Developer tools" at bounding box center [108, 338] width 121 height 18
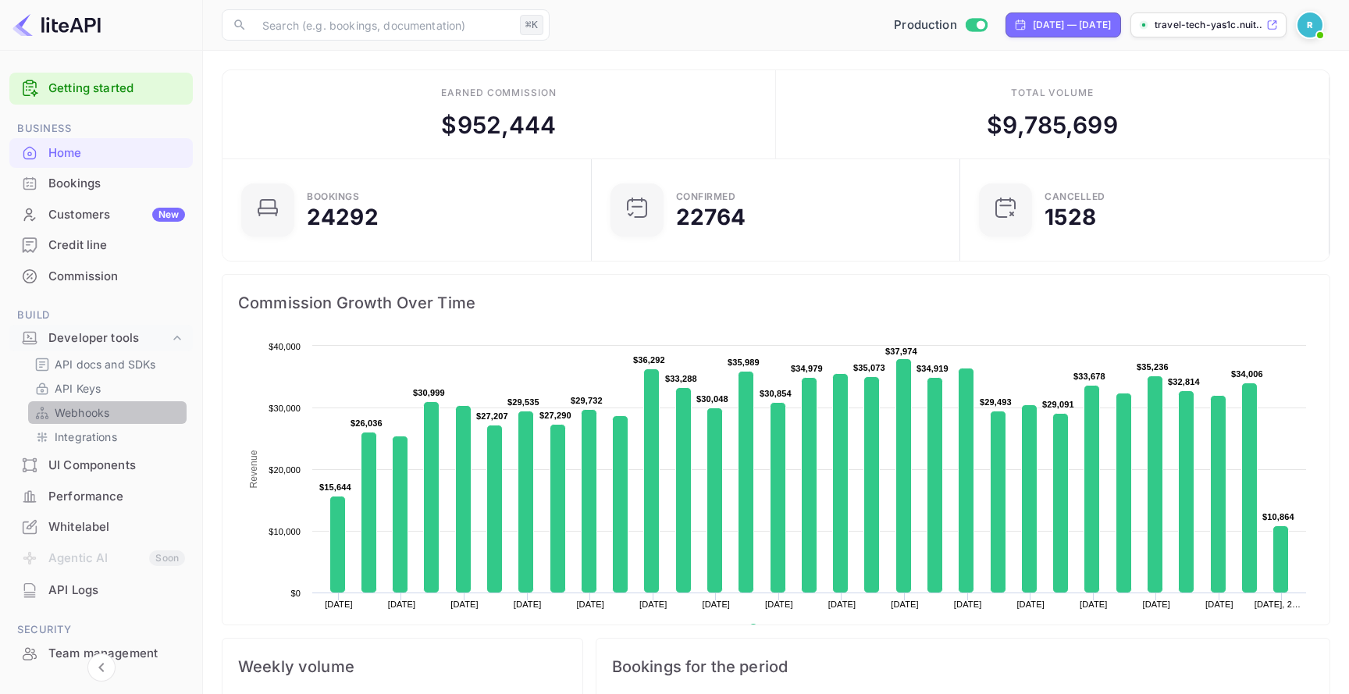
click at [132, 408] on link "Webhooks" at bounding box center [107, 412] width 146 height 16
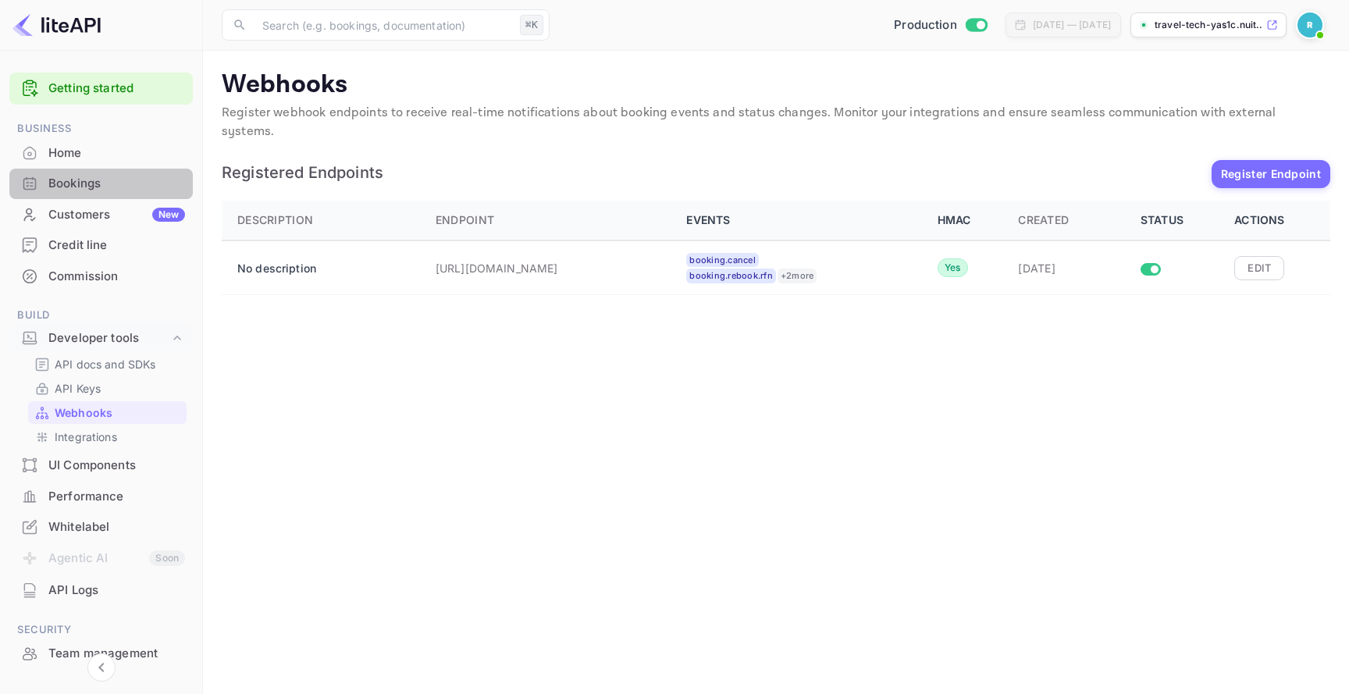
click at [115, 190] on div "Bookings" at bounding box center [116, 184] width 137 height 18
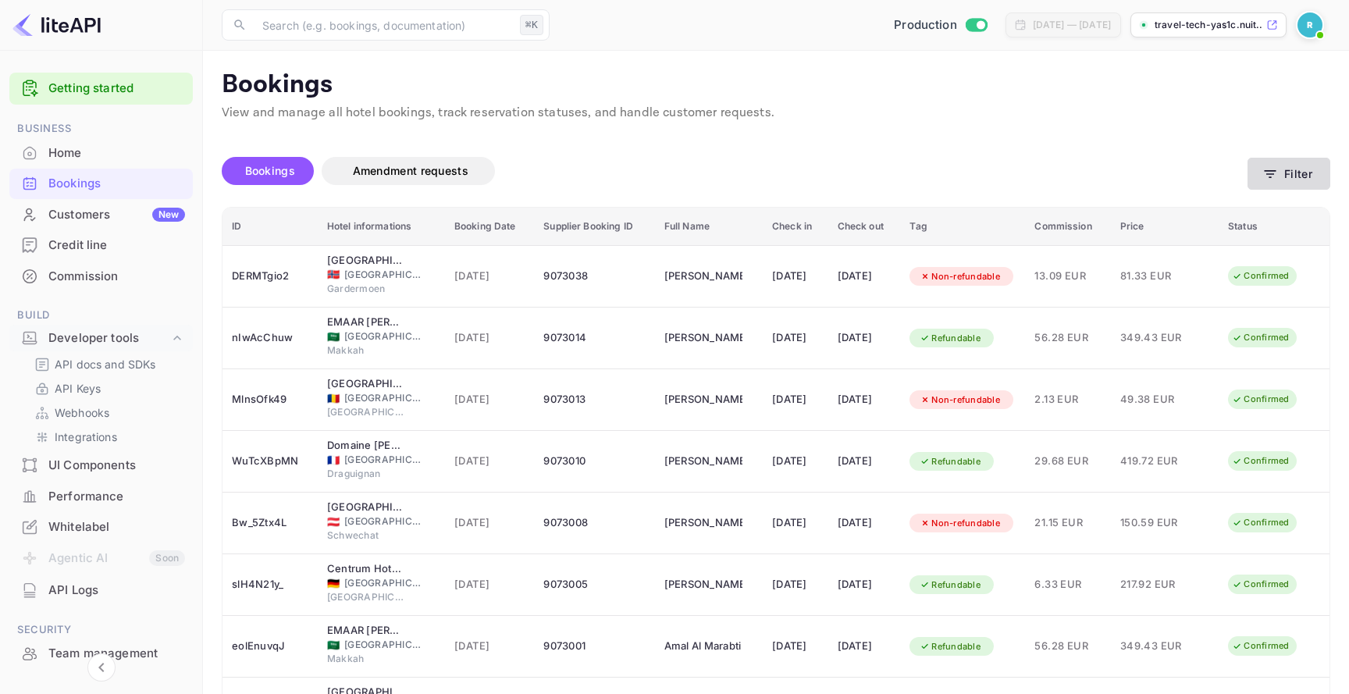
click at [1291, 185] on button "Filter" at bounding box center [1289, 174] width 83 height 32
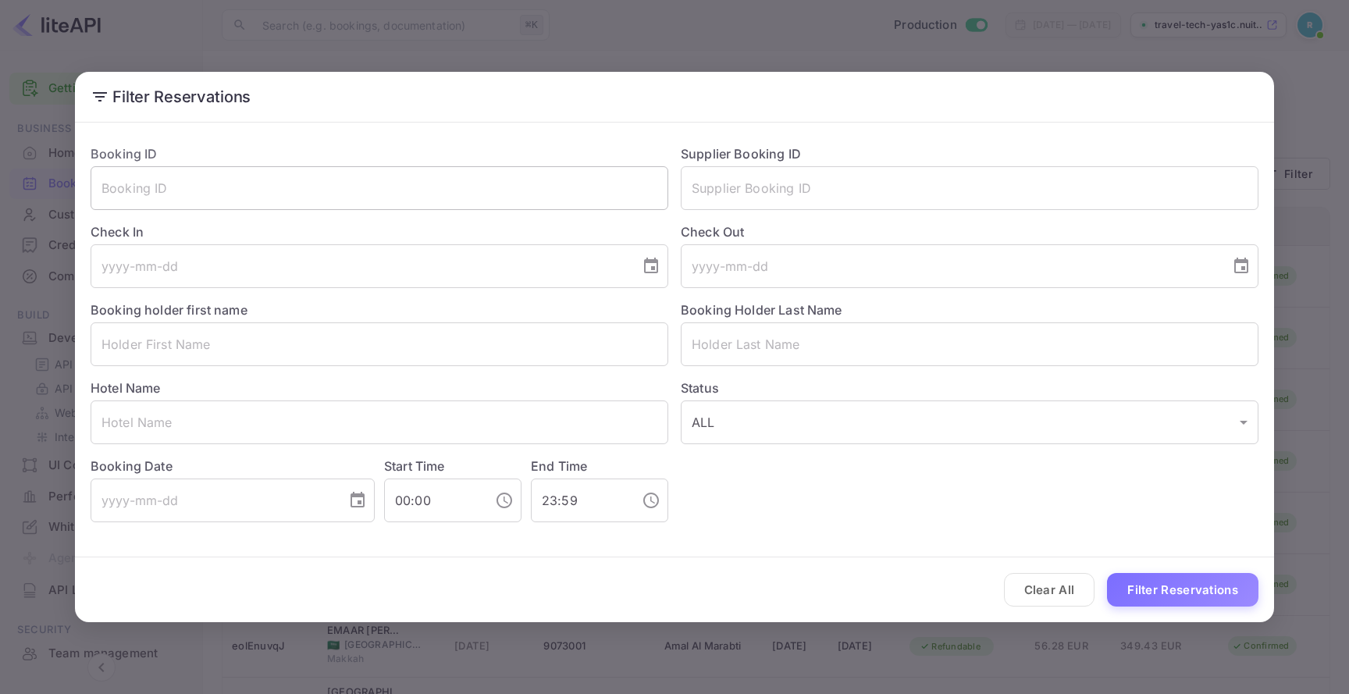
click at [597, 204] on input "text" at bounding box center [380, 188] width 578 height 44
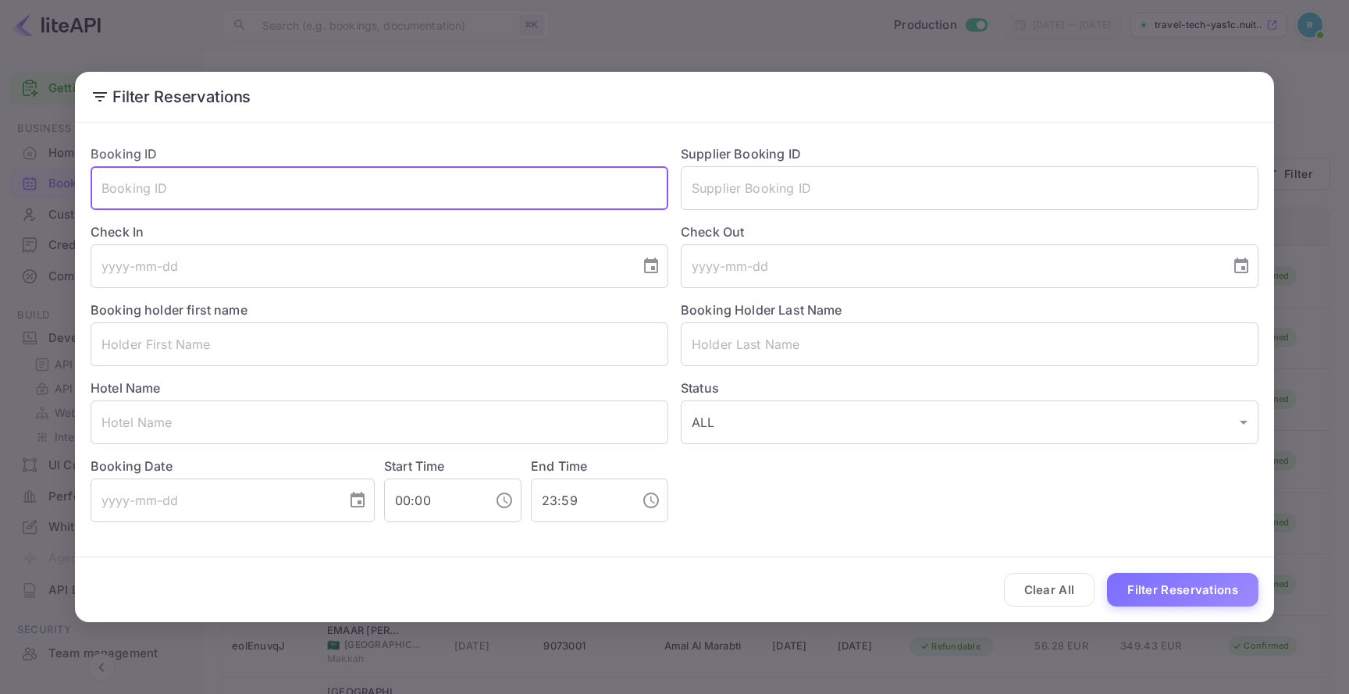
paste input "rjQUF5dqc"
type input "rjQUF5dqc"
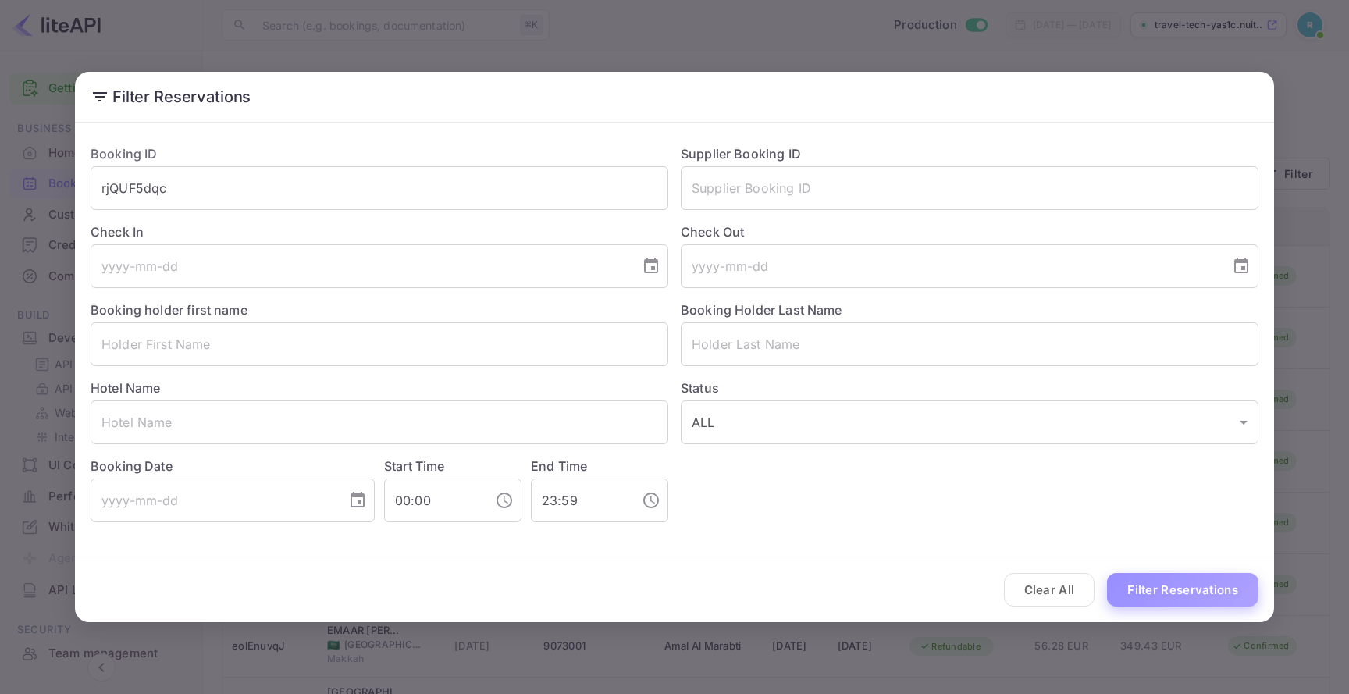
click at [1153, 581] on button "Filter Reservations" at bounding box center [1182, 590] width 151 height 34
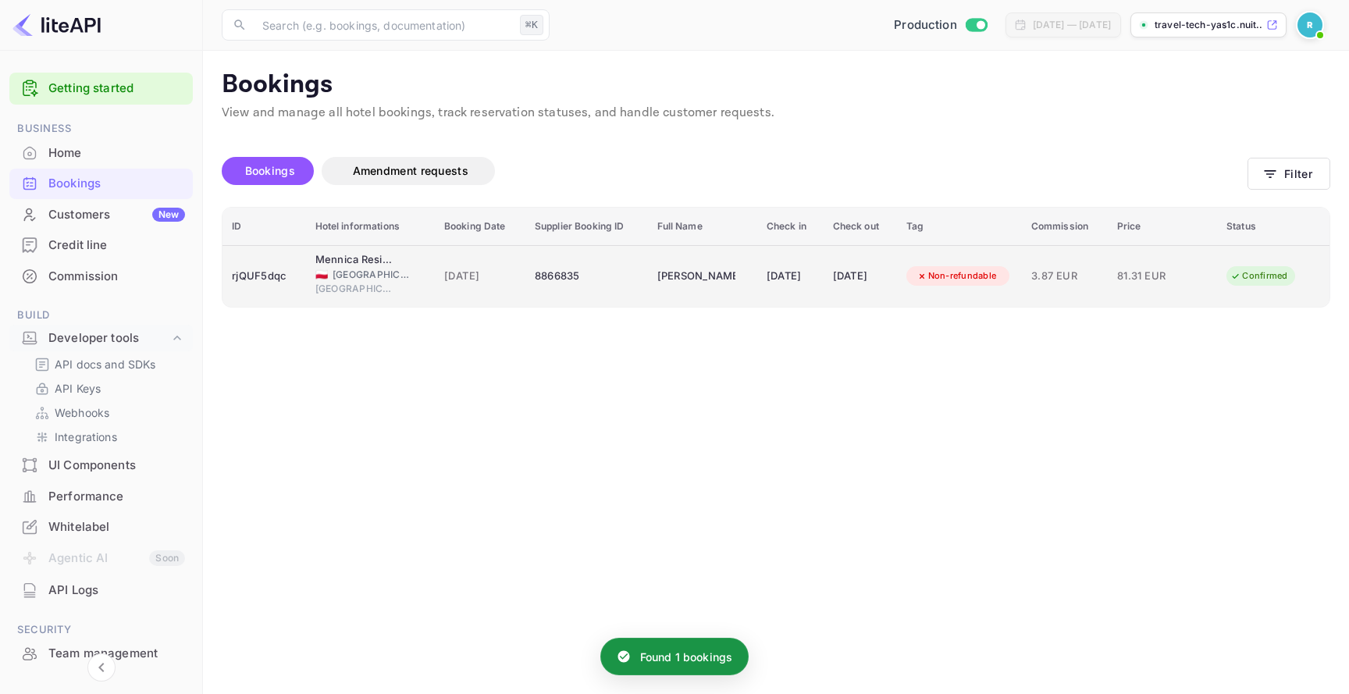
click at [456, 294] on td "[DATE]" at bounding box center [480, 276] width 91 height 62
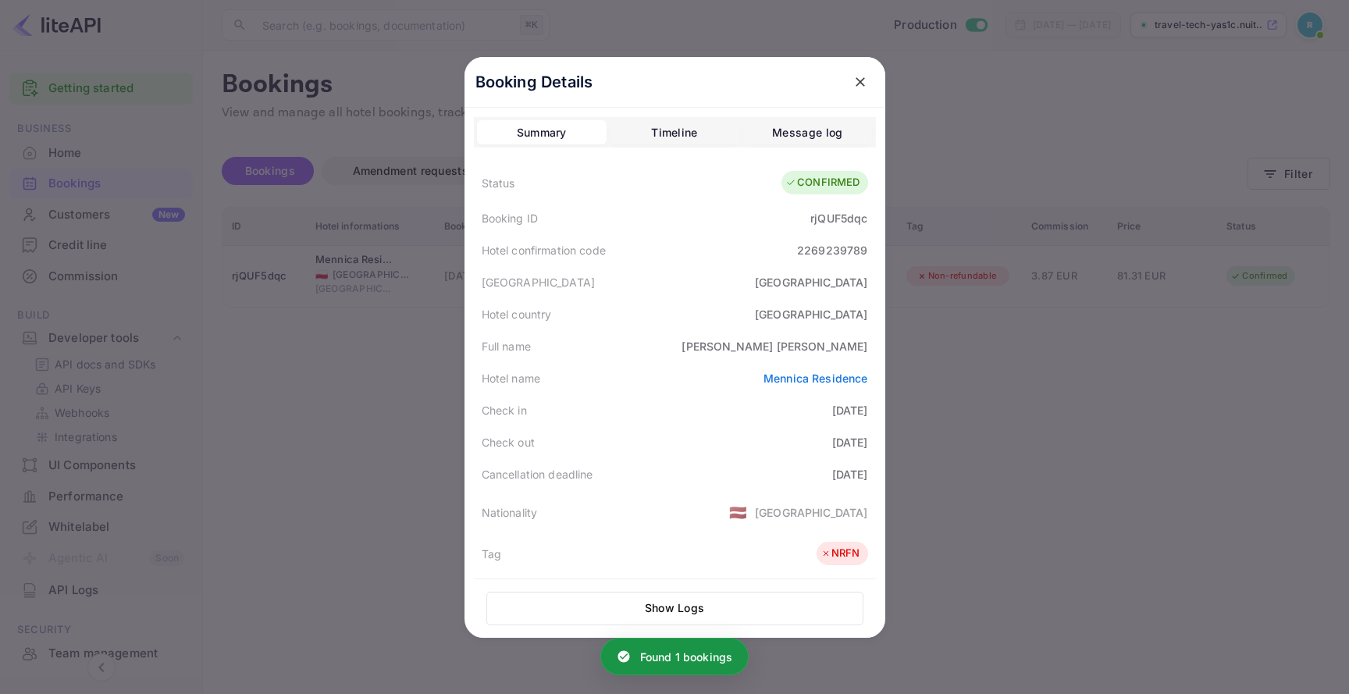
click at [792, 134] on div "Message log" at bounding box center [807, 132] width 70 height 19
